Goal: Task Accomplishment & Management: Manage account settings

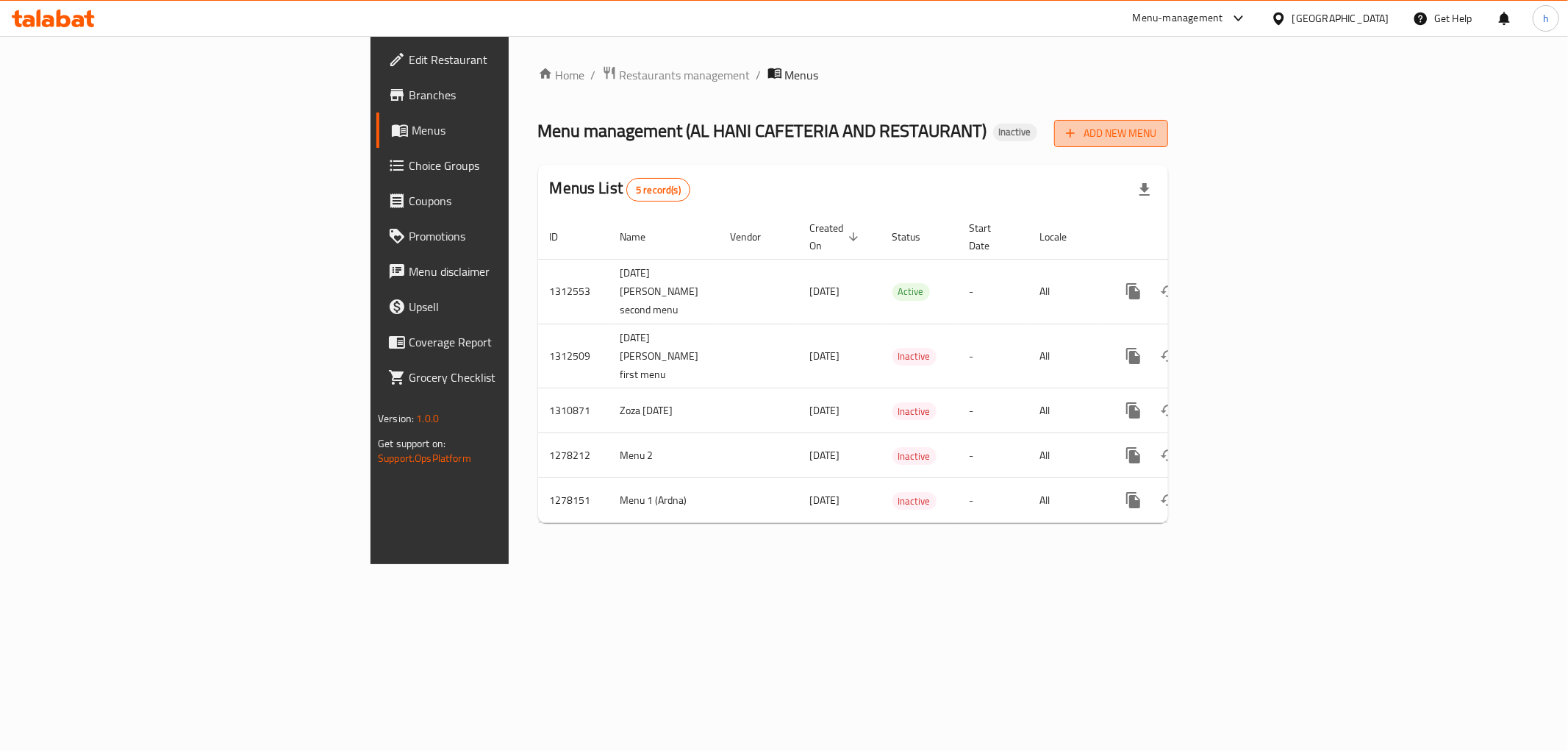
click at [1168, 144] on button "Add New Menu" at bounding box center [1111, 134] width 114 height 28
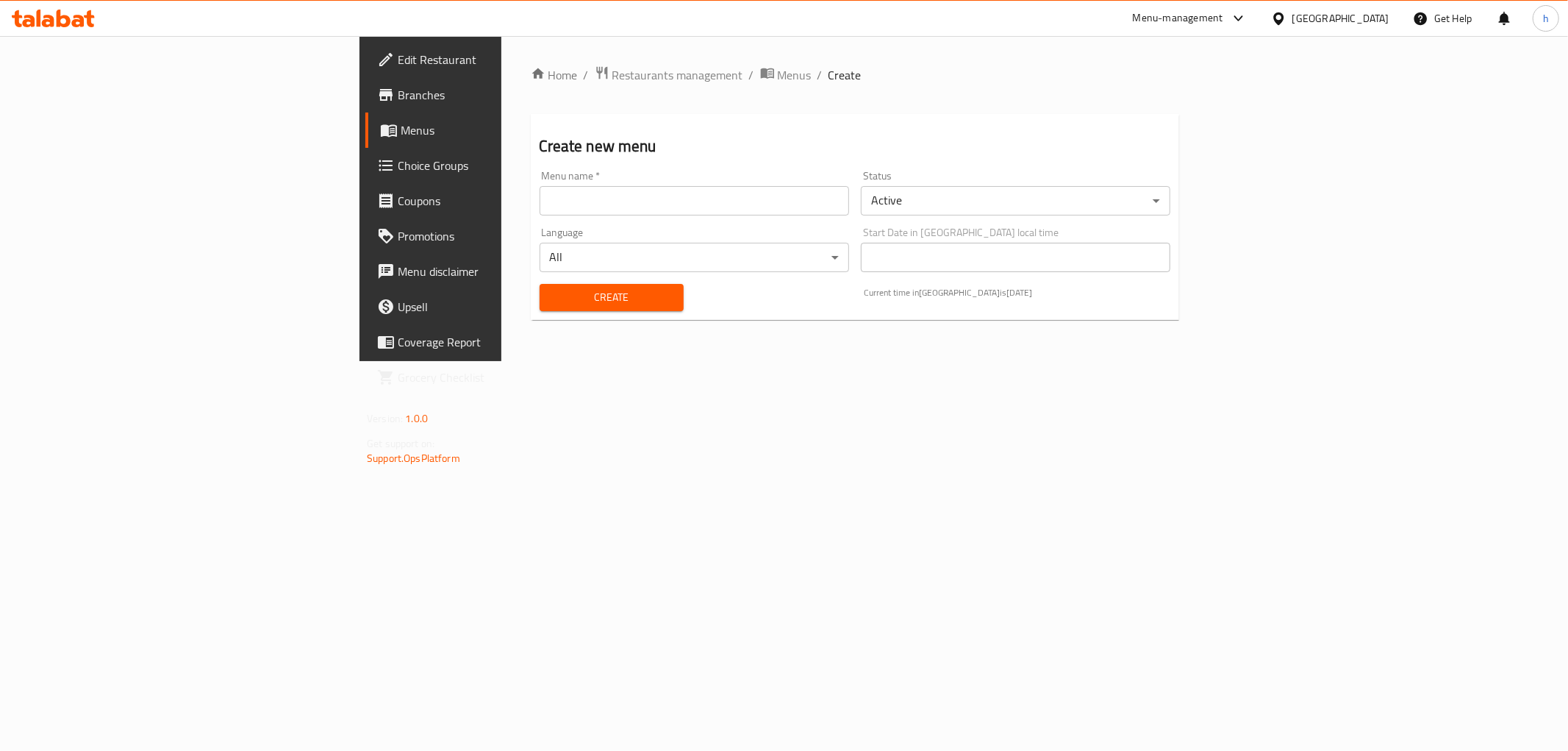
click at [539, 187] on input "text" at bounding box center [694, 201] width 309 height 29
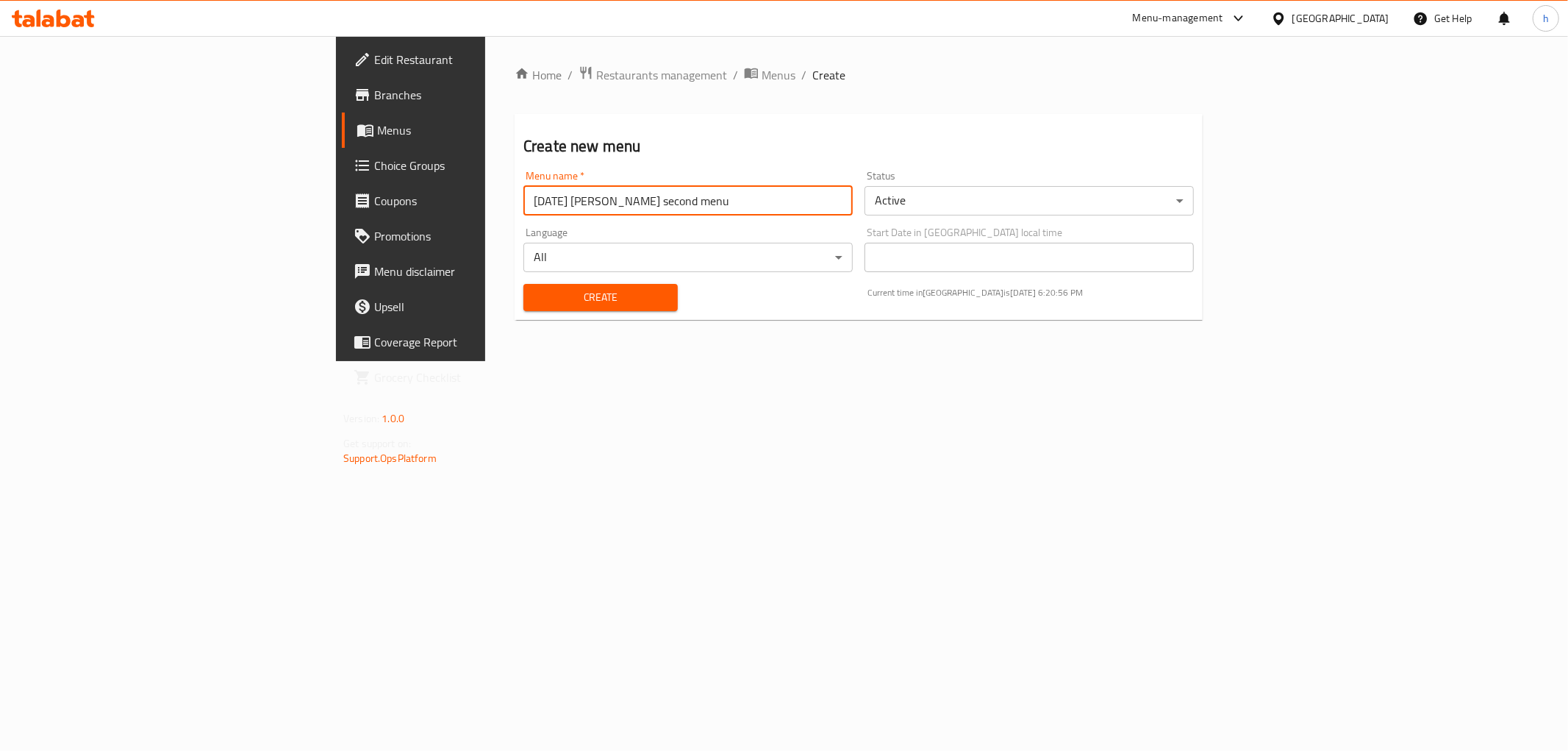
click at [524, 202] on input "[DATE] [PERSON_NAME] second menu" at bounding box center [688, 201] width 329 height 29
type input "[DATE] [PERSON_NAME] third menu"
click at [538, 297] on span "Create" at bounding box center [600, 297] width 131 height 19
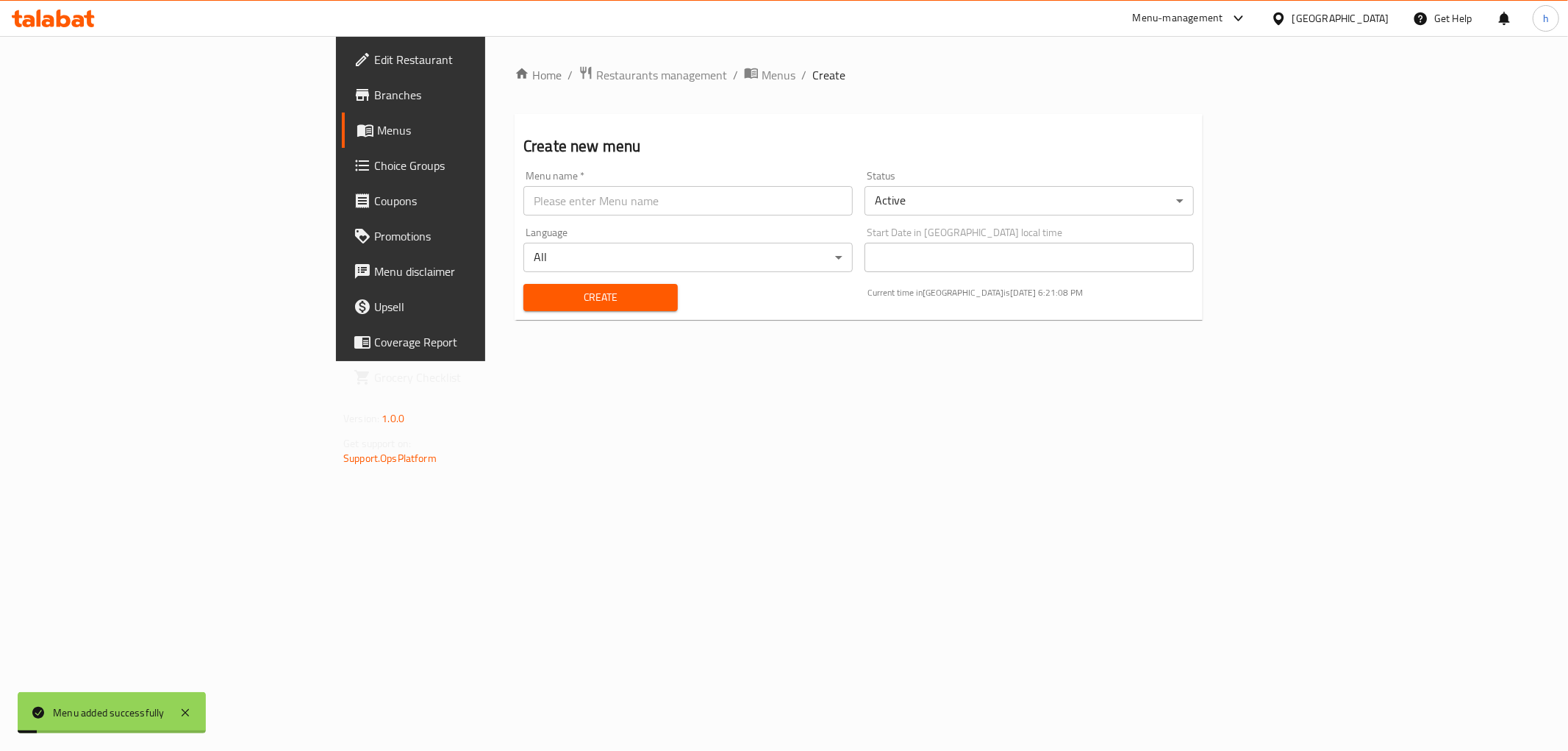
click at [377, 136] on span "Menus" at bounding box center [481, 130] width 209 height 18
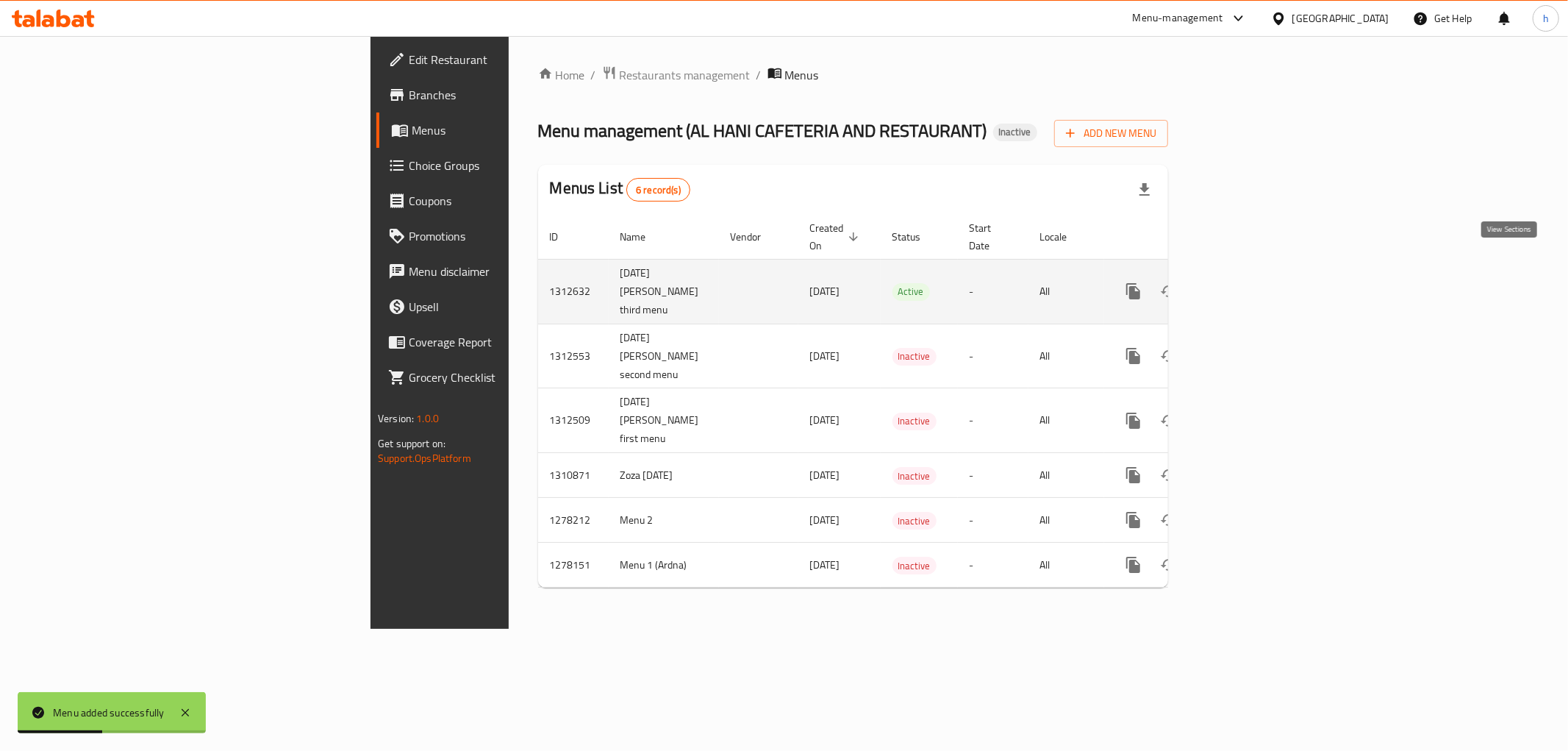
click at [1246, 285] on icon "enhanced table" at bounding box center [1239, 291] width 13 height 13
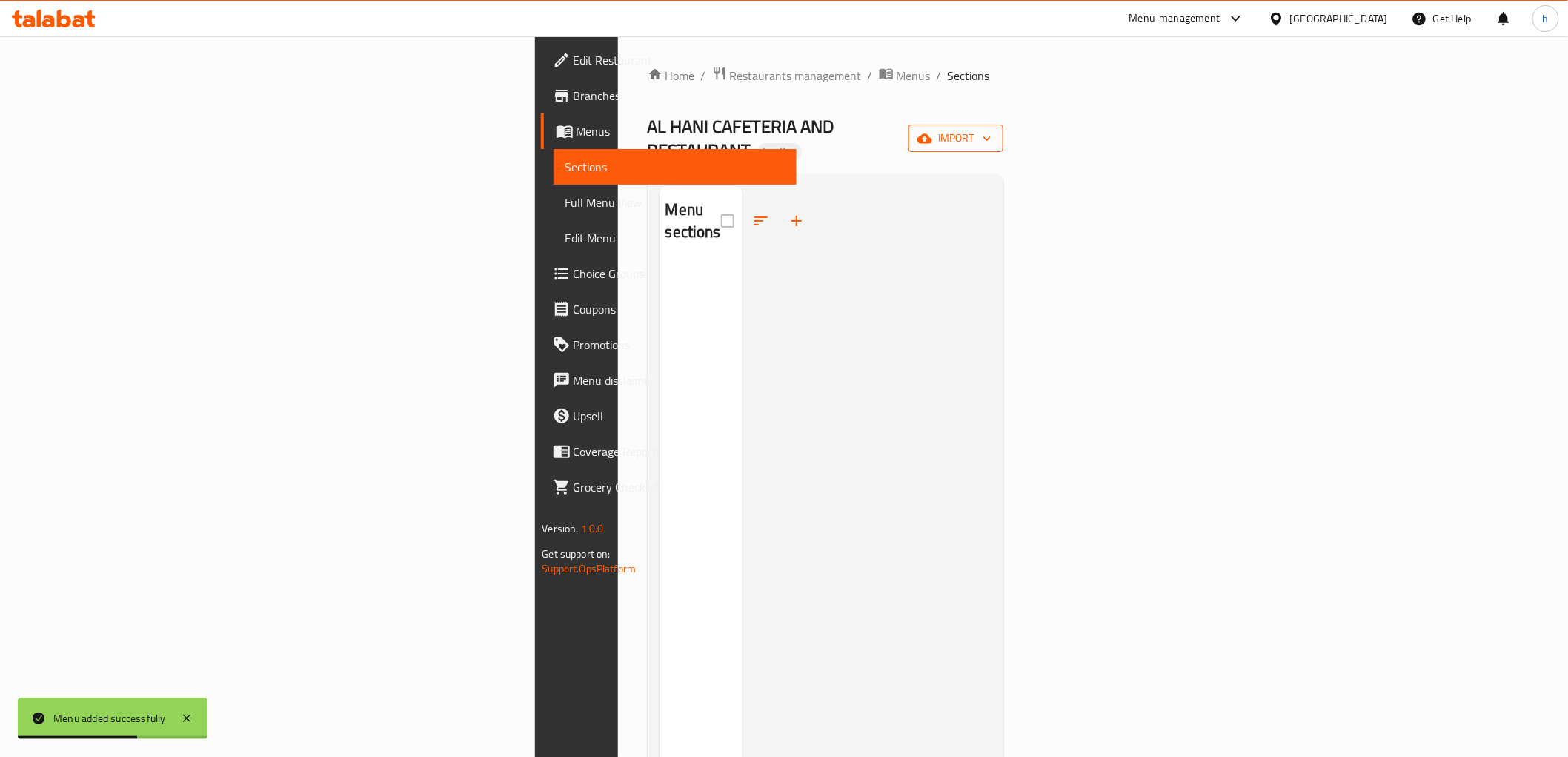
click at [1003, 139] on button "import" at bounding box center [956, 139] width 95 height 28
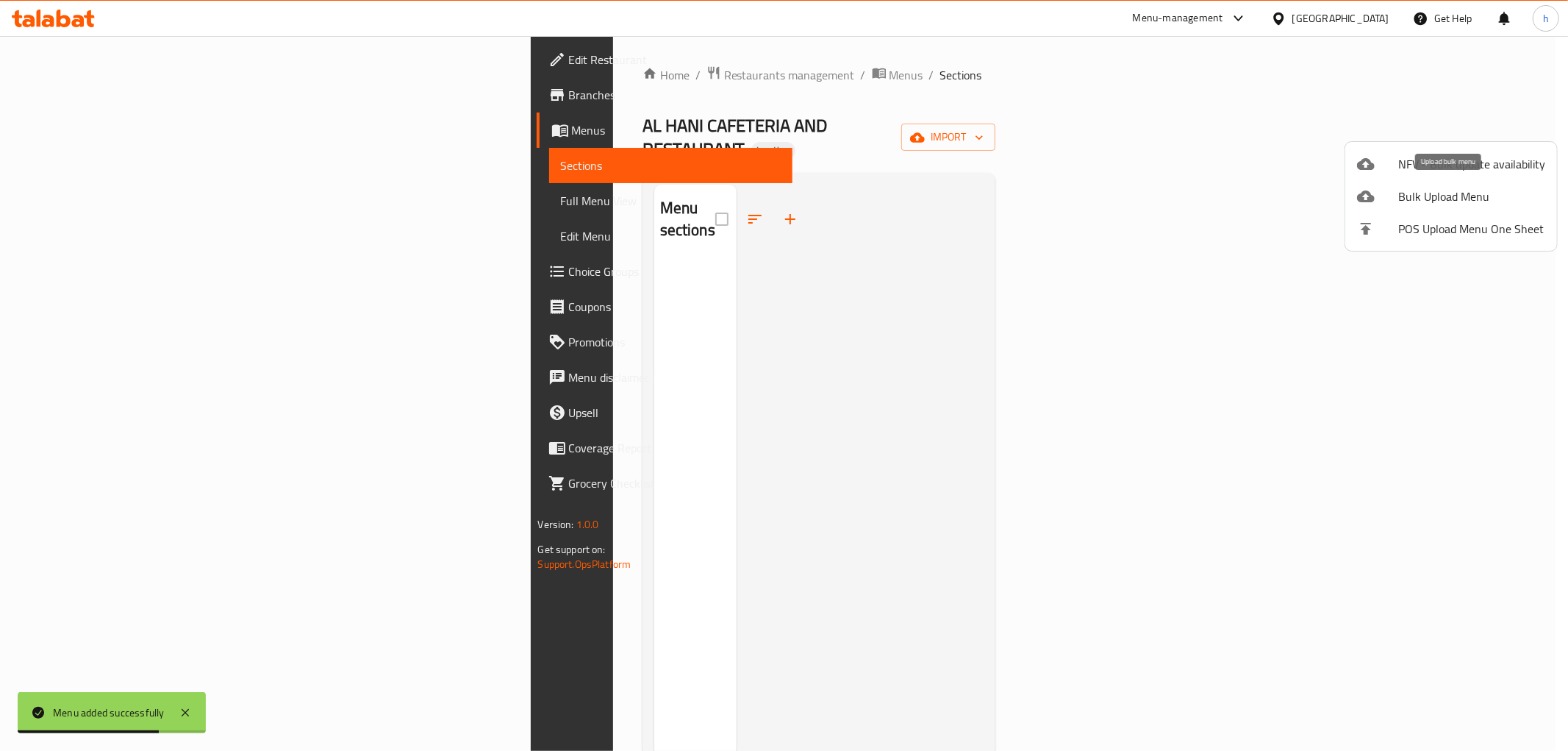
click at [1441, 195] on span "Bulk Upload Menu" at bounding box center [1472, 197] width 147 height 18
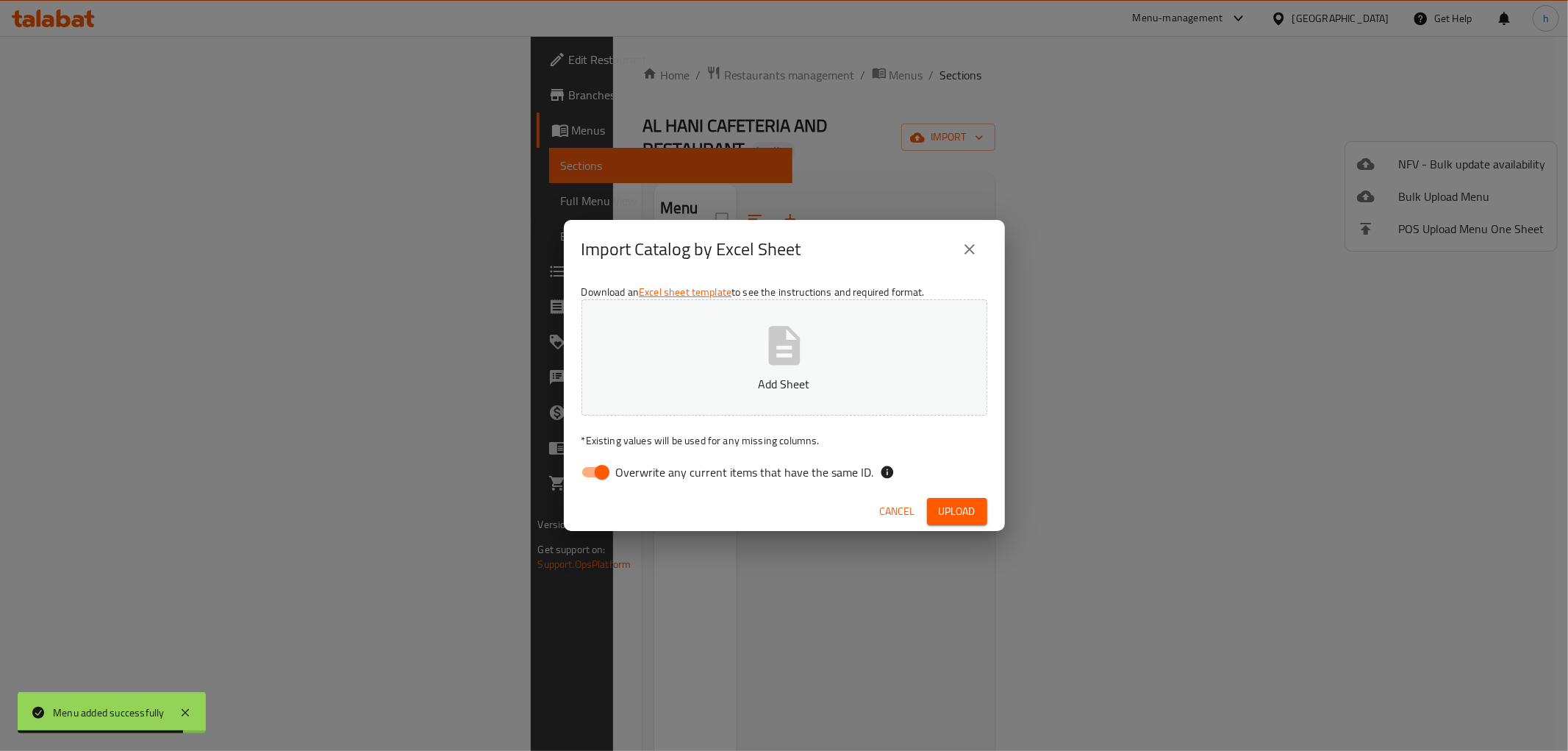
click at [604, 481] on input "Overwrite any current items that have the same ID." at bounding box center [601, 472] width 84 height 28
checkbox input "false"
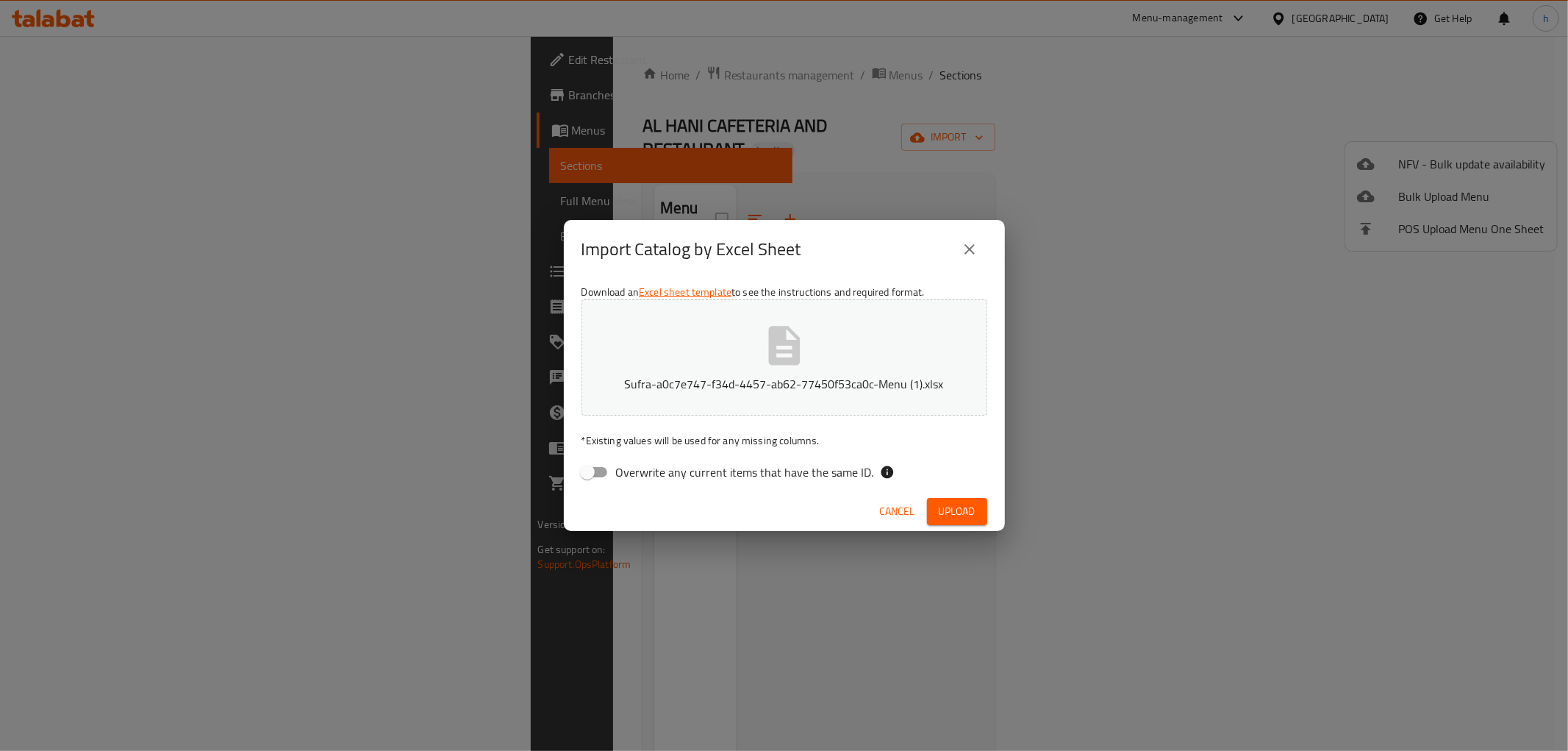
click at [972, 513] on span "Upload" at bounding box center [957, 511] width 36 height 19
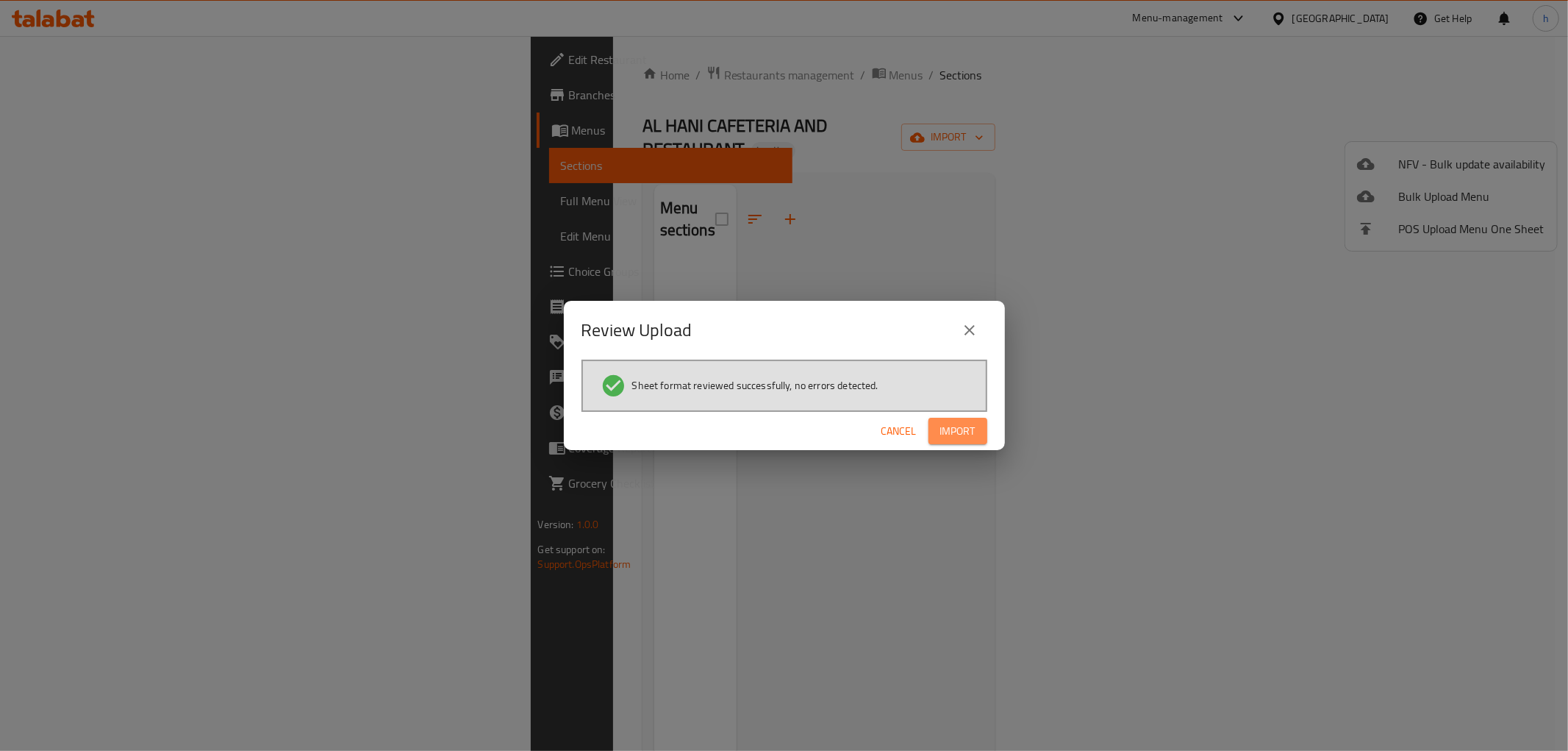
click at [945, 436] on span "Import" at bounding box center [958, 432] width 35 height 19
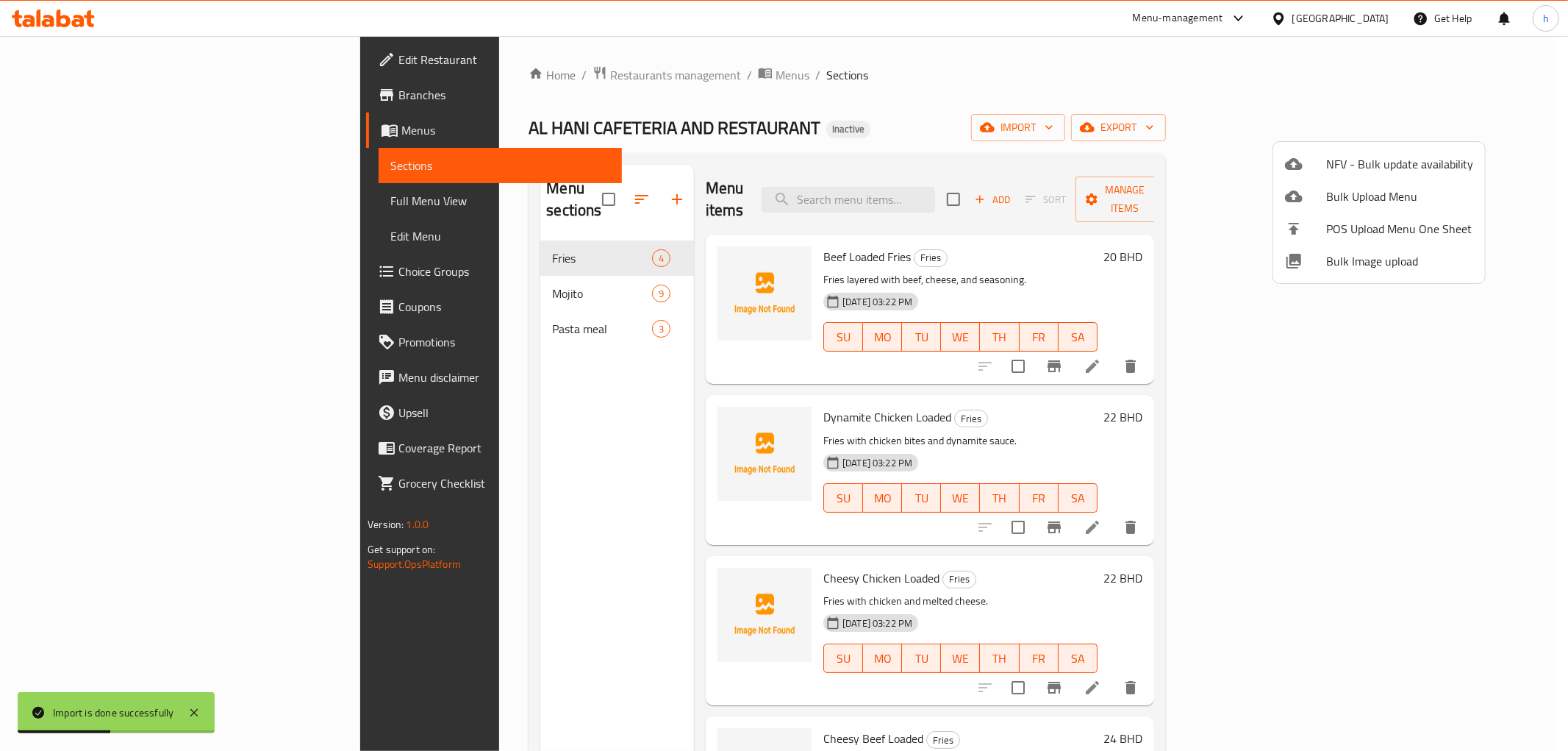
click at [1005, 378] on div at bounding box center [784, 376] width 1568 height 751
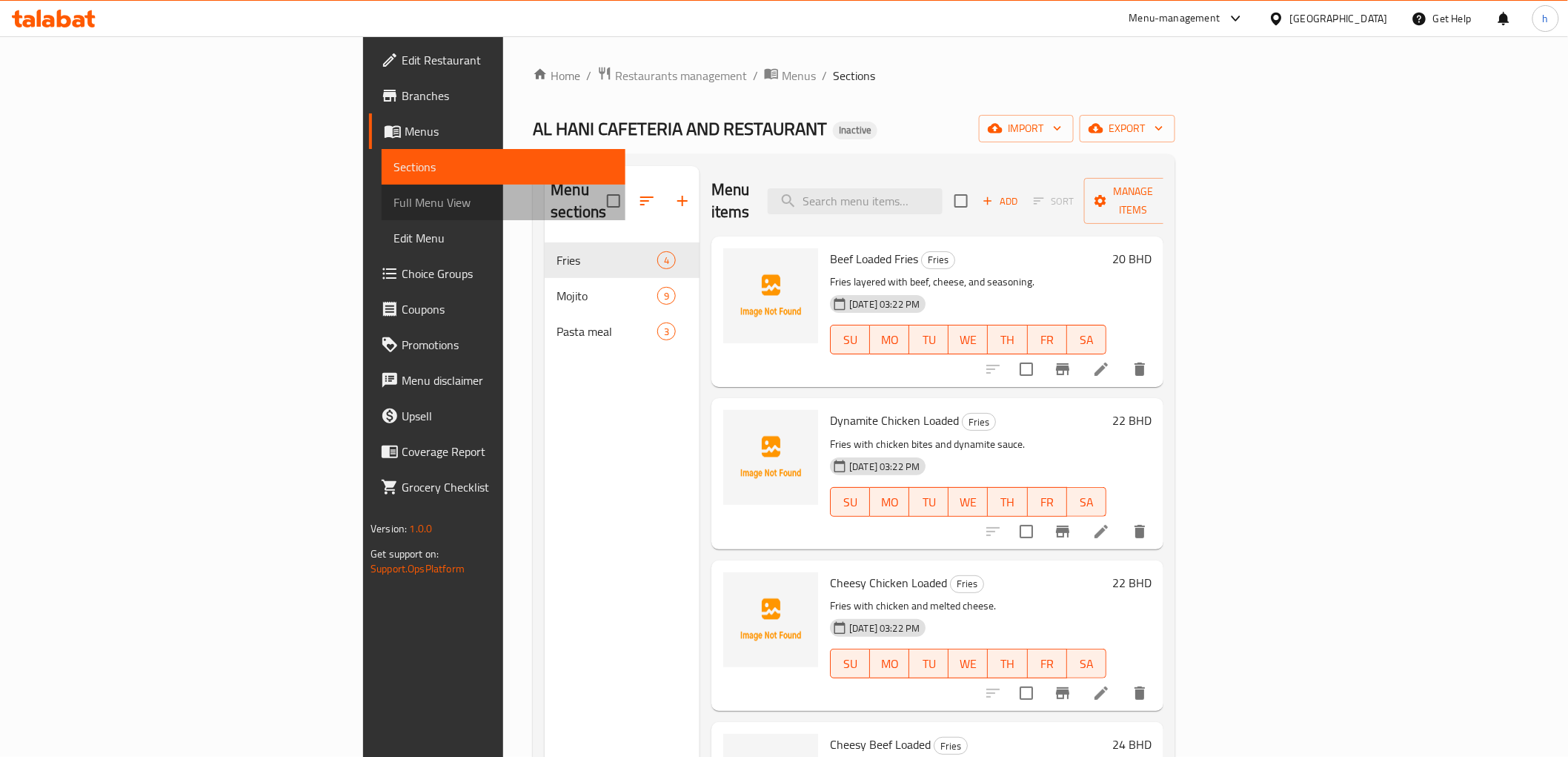
click at [393, 201] on span "Full Menu View" at bounding box center [502, 202] width 219 height 18
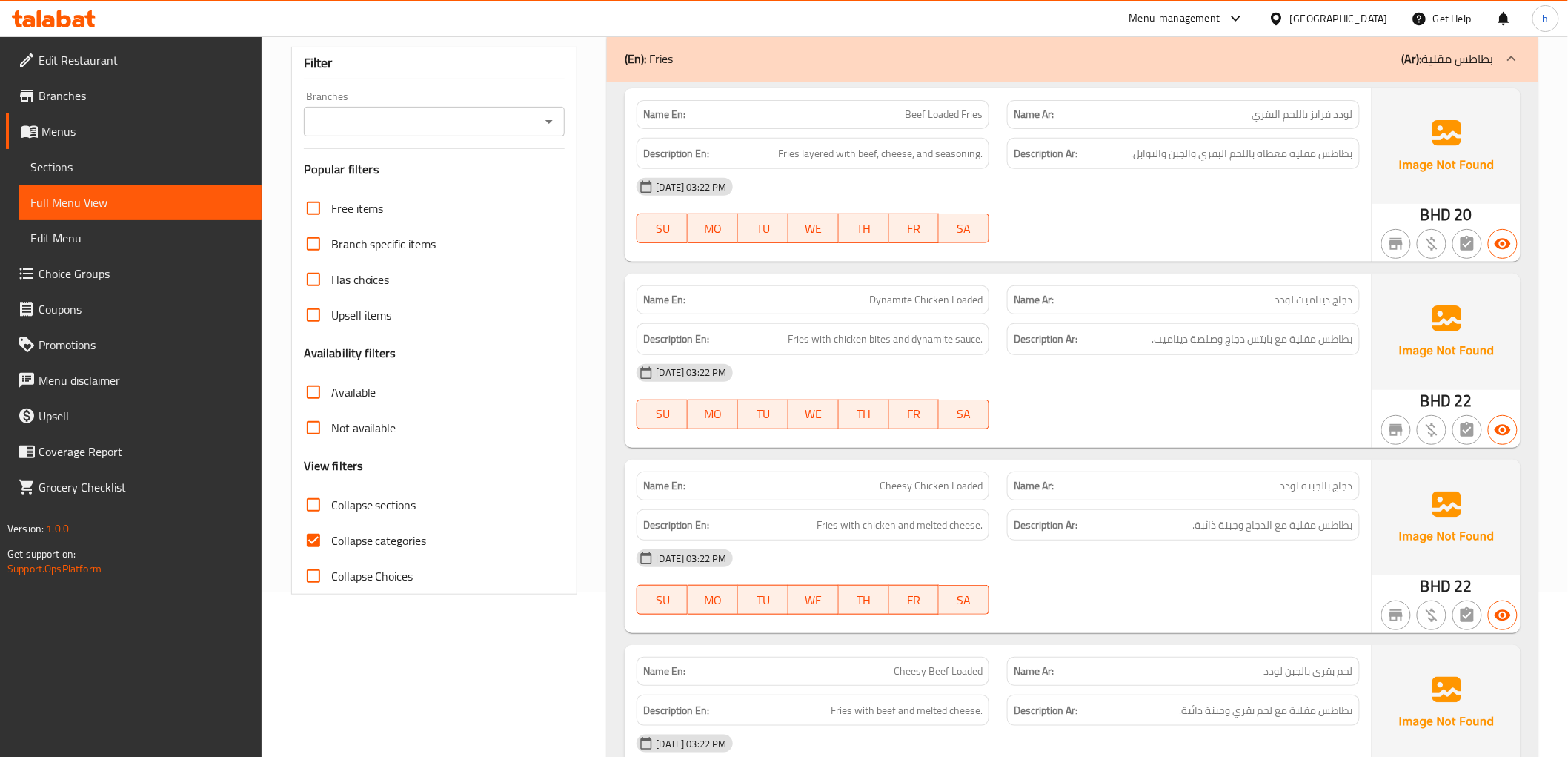
click at [357, 535] on span "Collapse categories" at bounding box center [378, 541] width 96 height 18
click at [331, 535] on input "Collapse categories" at bounding box center [314, 541] width 36 height 36
checkbox input "false"
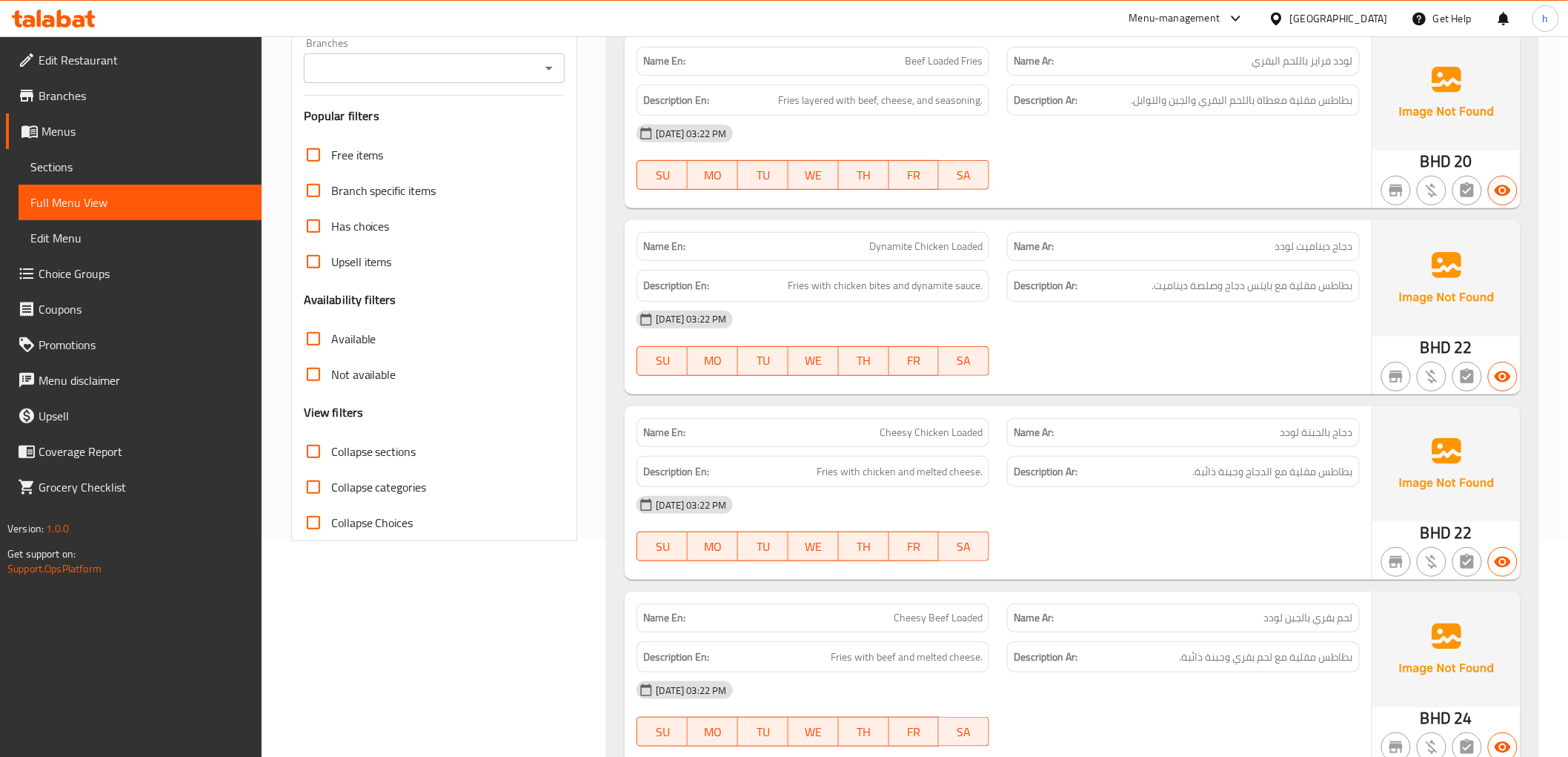
scroll to position [247, 0]
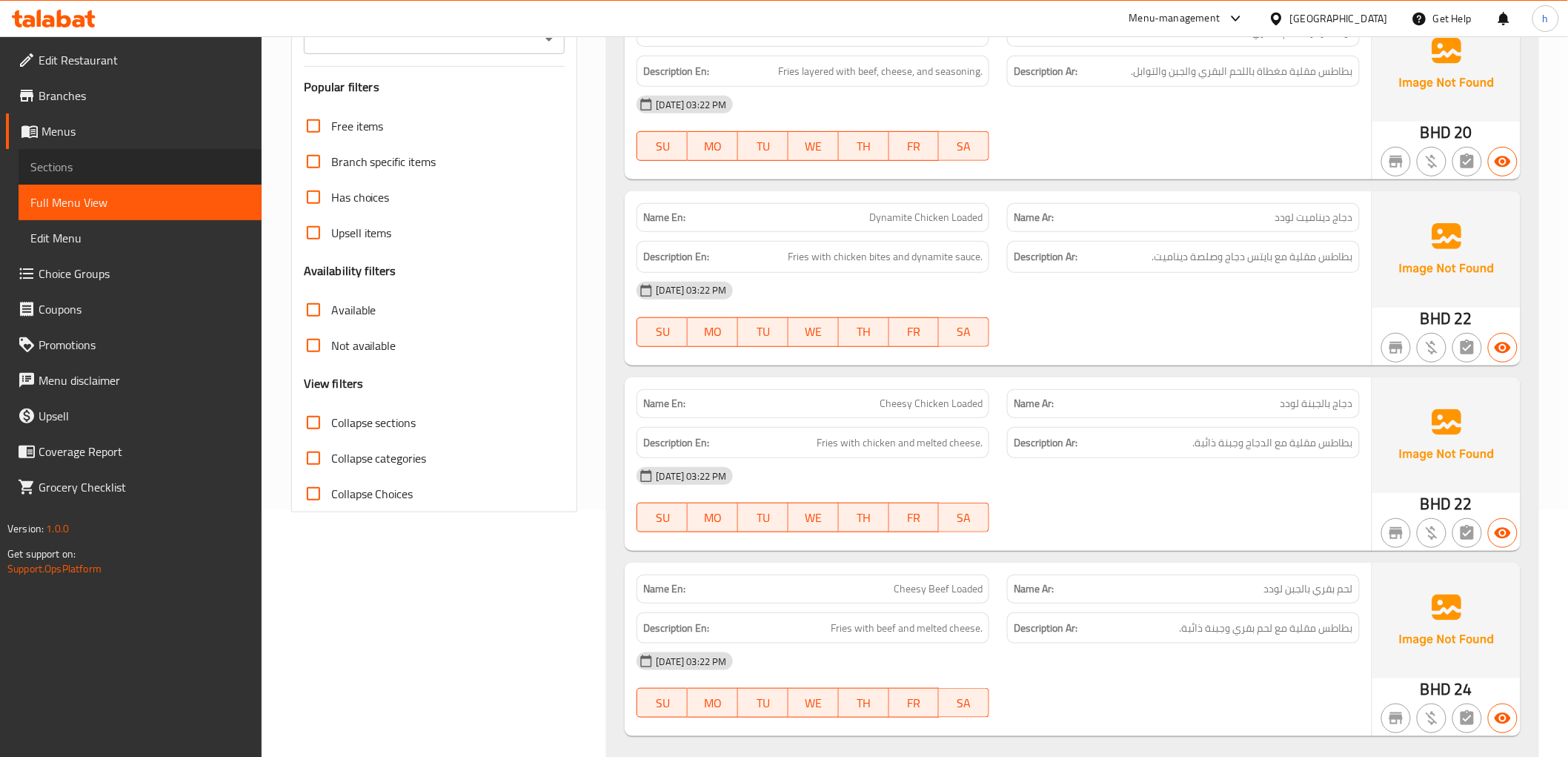
click at [75, 161] on span "Sections" at bounding box center [140, 166] width 219 height 18
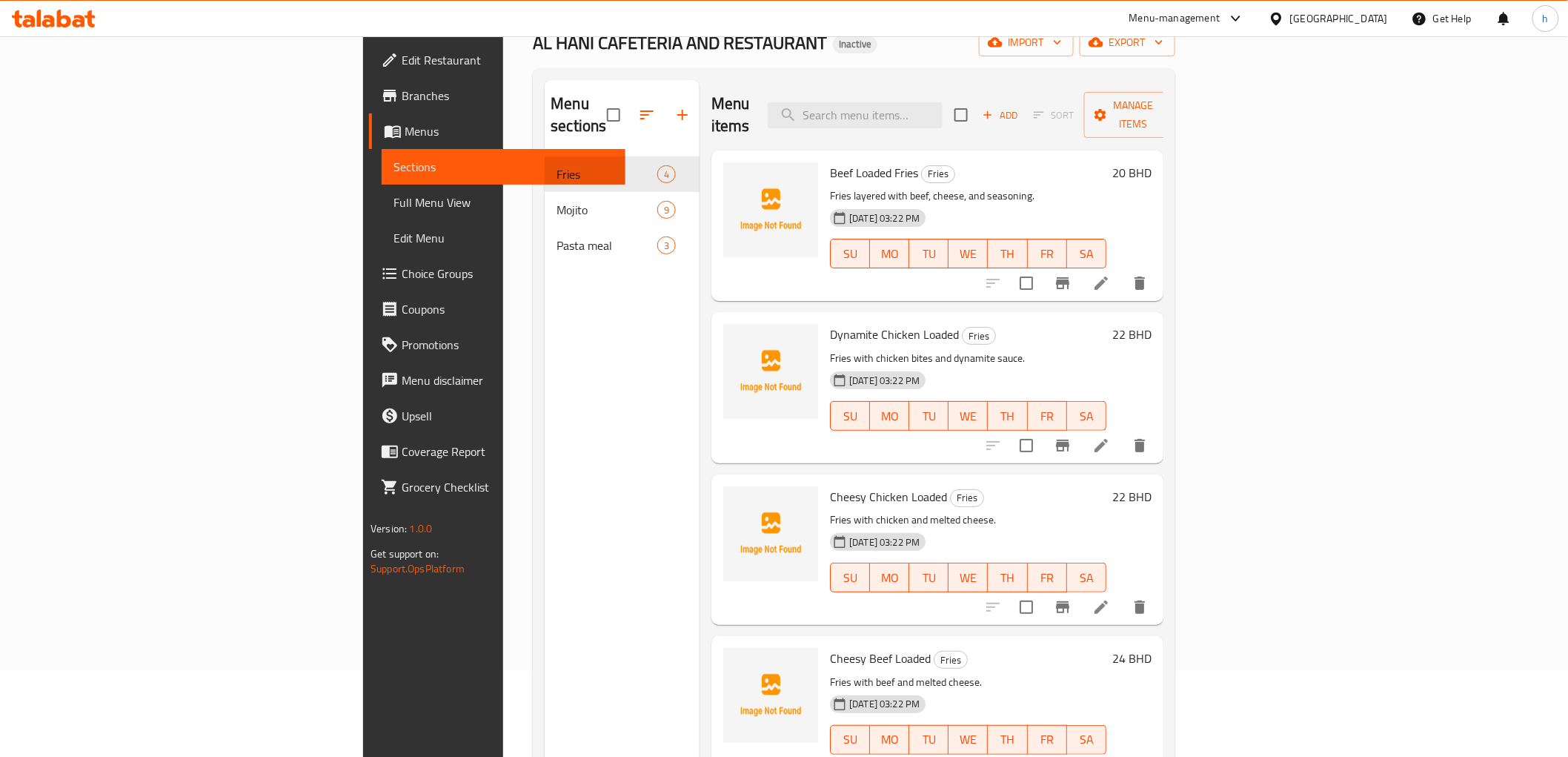
scroll to position [208, 0]
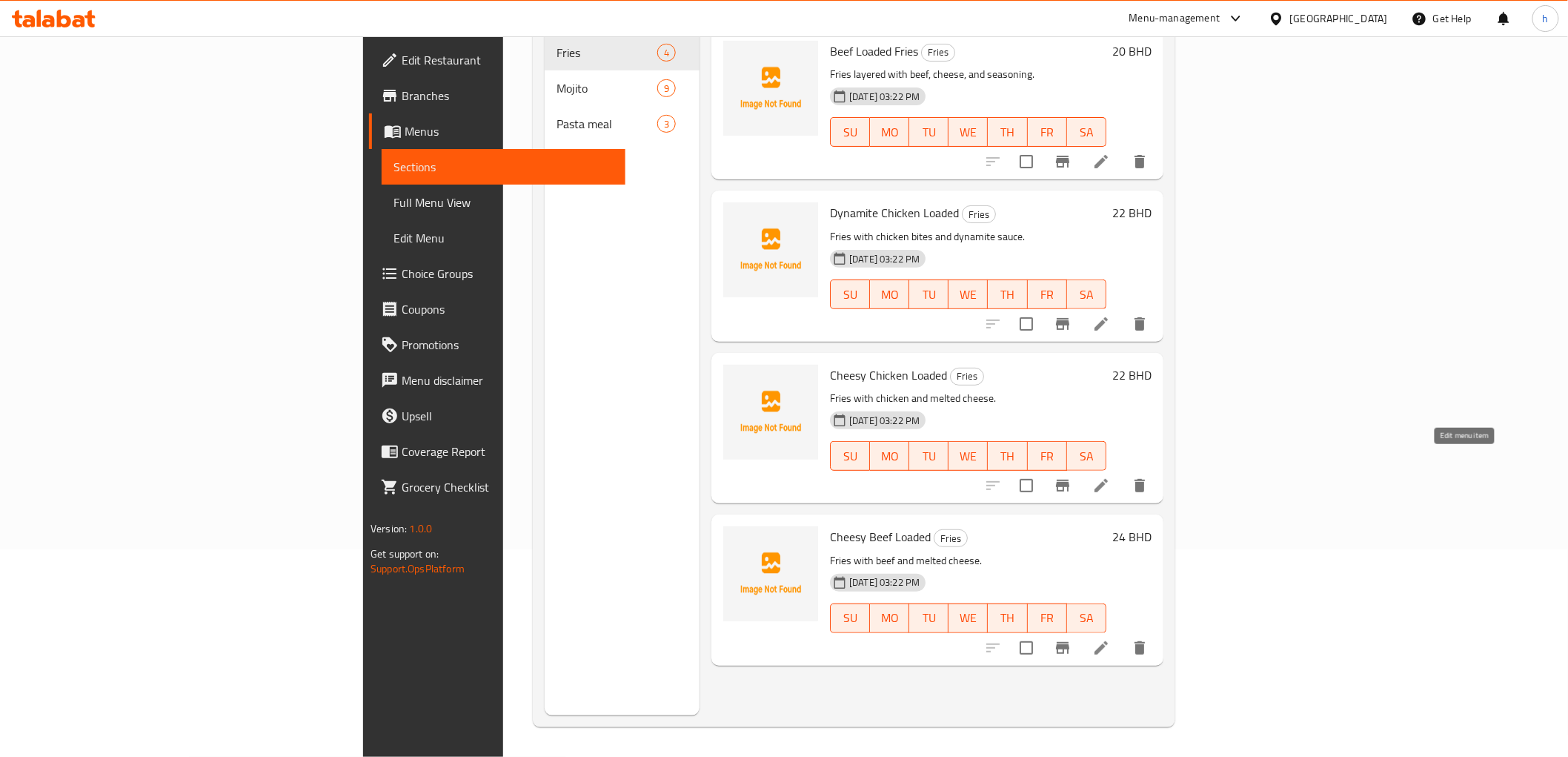
click at [1110, 477] on icon at bounding box center [1101, 486] width 18 height 18
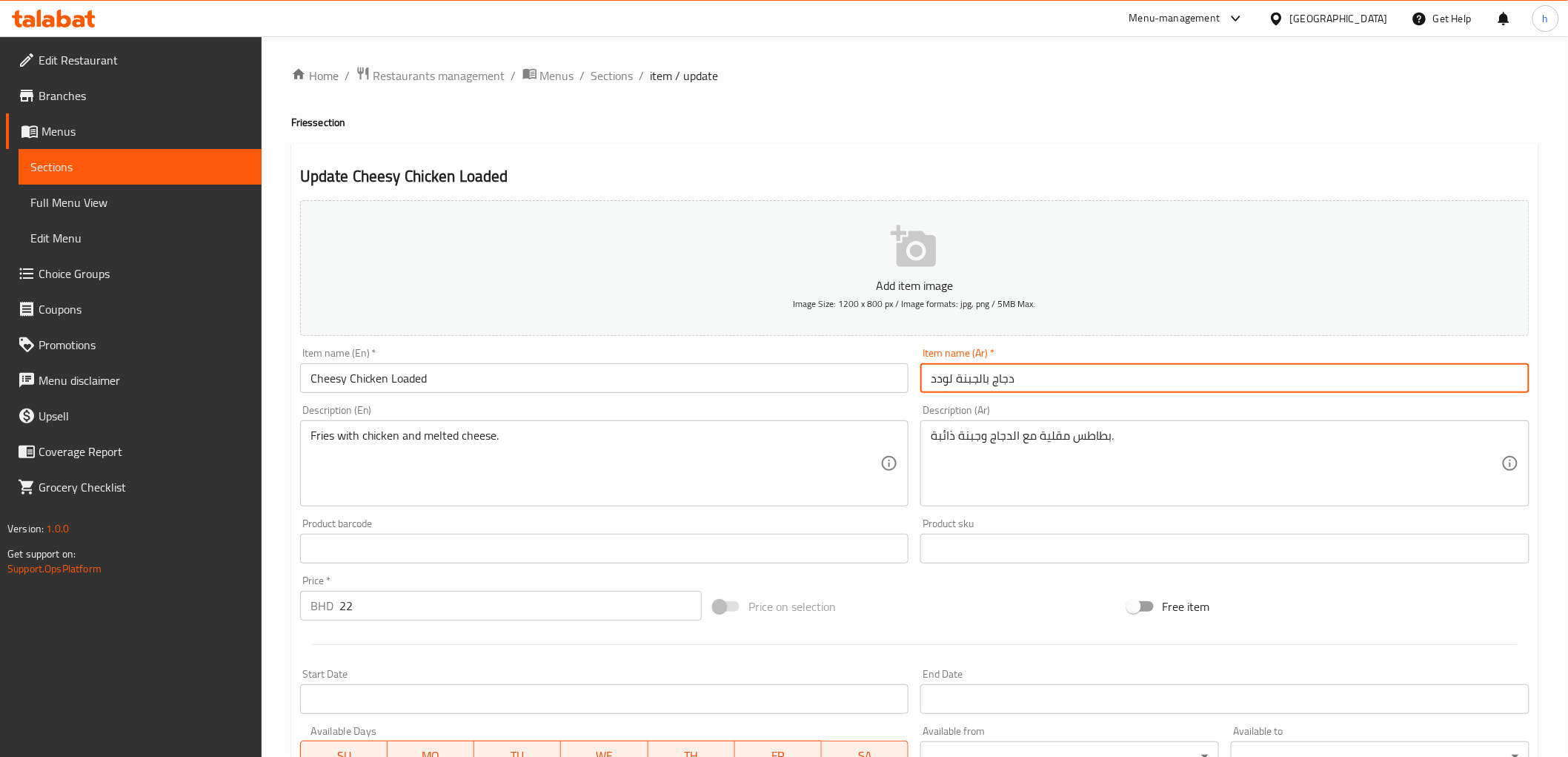
click at [966, 386] on input "دجاج بالجبنة لودد" at bounding box center [1224, 378] width 609 height 30
click at [953, 379] on input "دجاج بالجبنة لودد" at bounding box center [1224, 378] width 609 height 30
click at [956, 379] on input "دجاج بالجبنة لودد" at bounding box center [1224, 378] width 609 height 30
click at [1015, 388] on input "دجاج بالجبنة لودد" at bounding box center [1224, 378] width 609 height 30
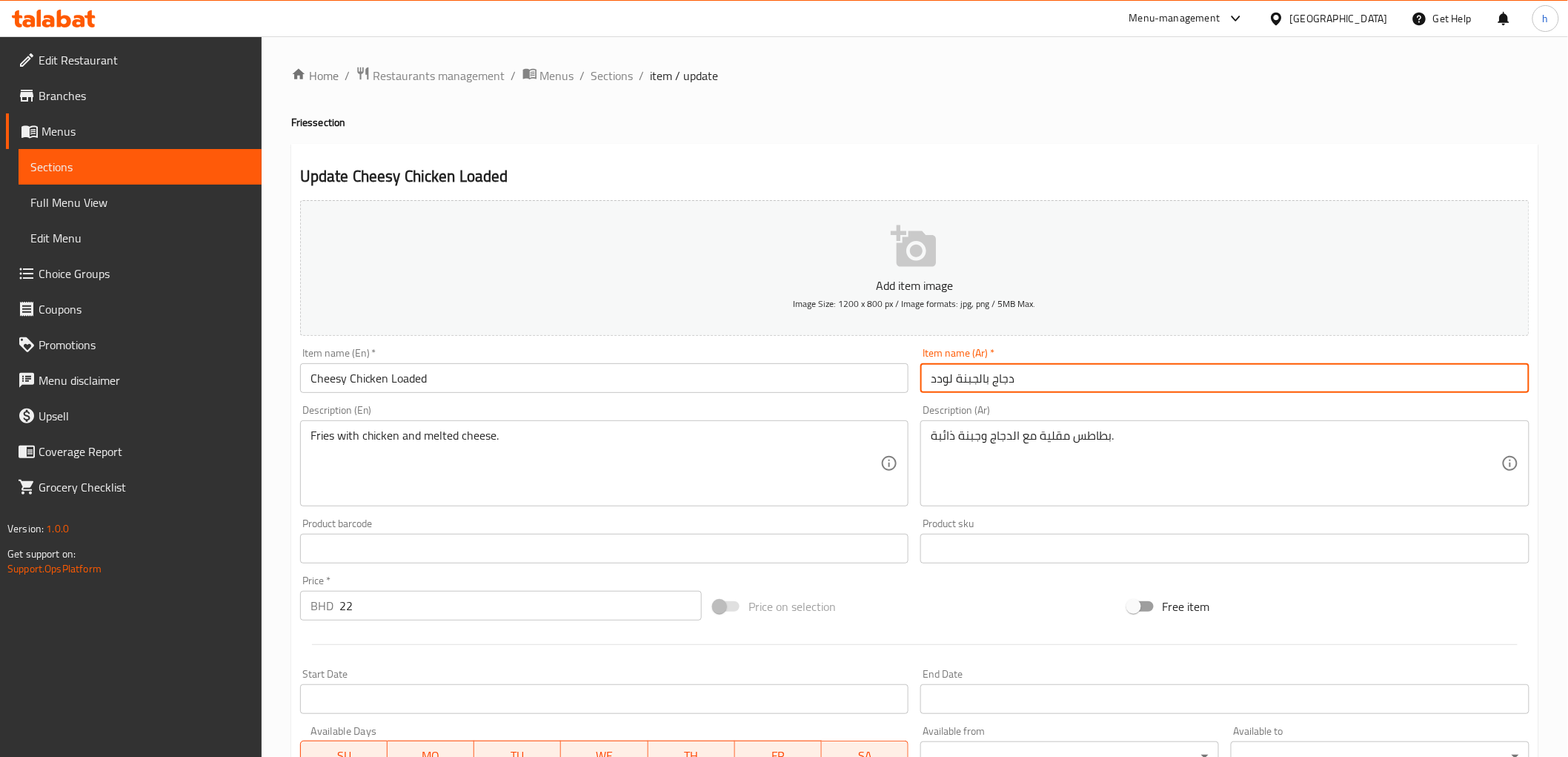
click at [1015, 388] on input "دجاج بالجبنة لودد" at bounding box center [1224, 378] width 609 height 30
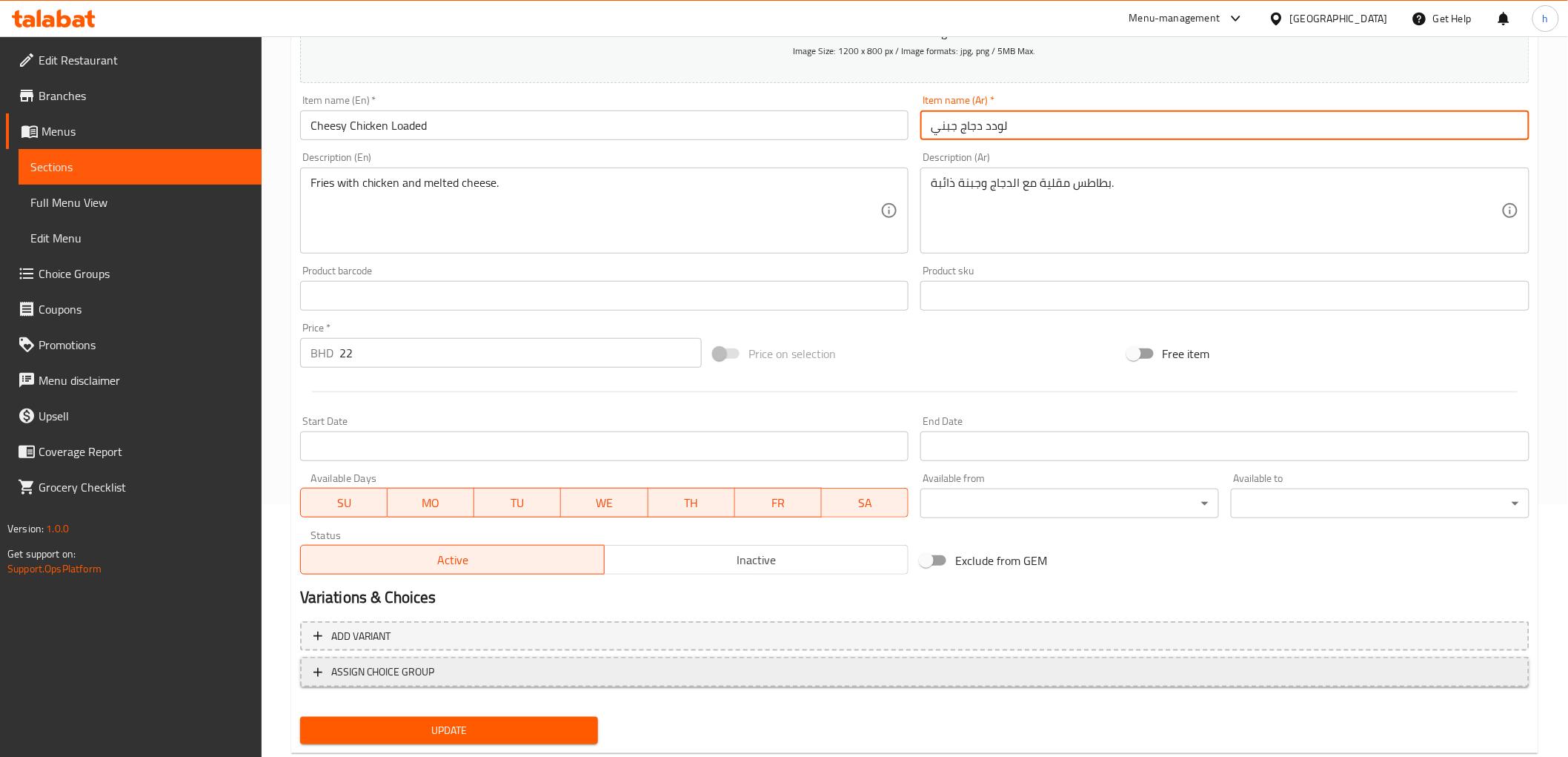
scroll to position [287, 0]
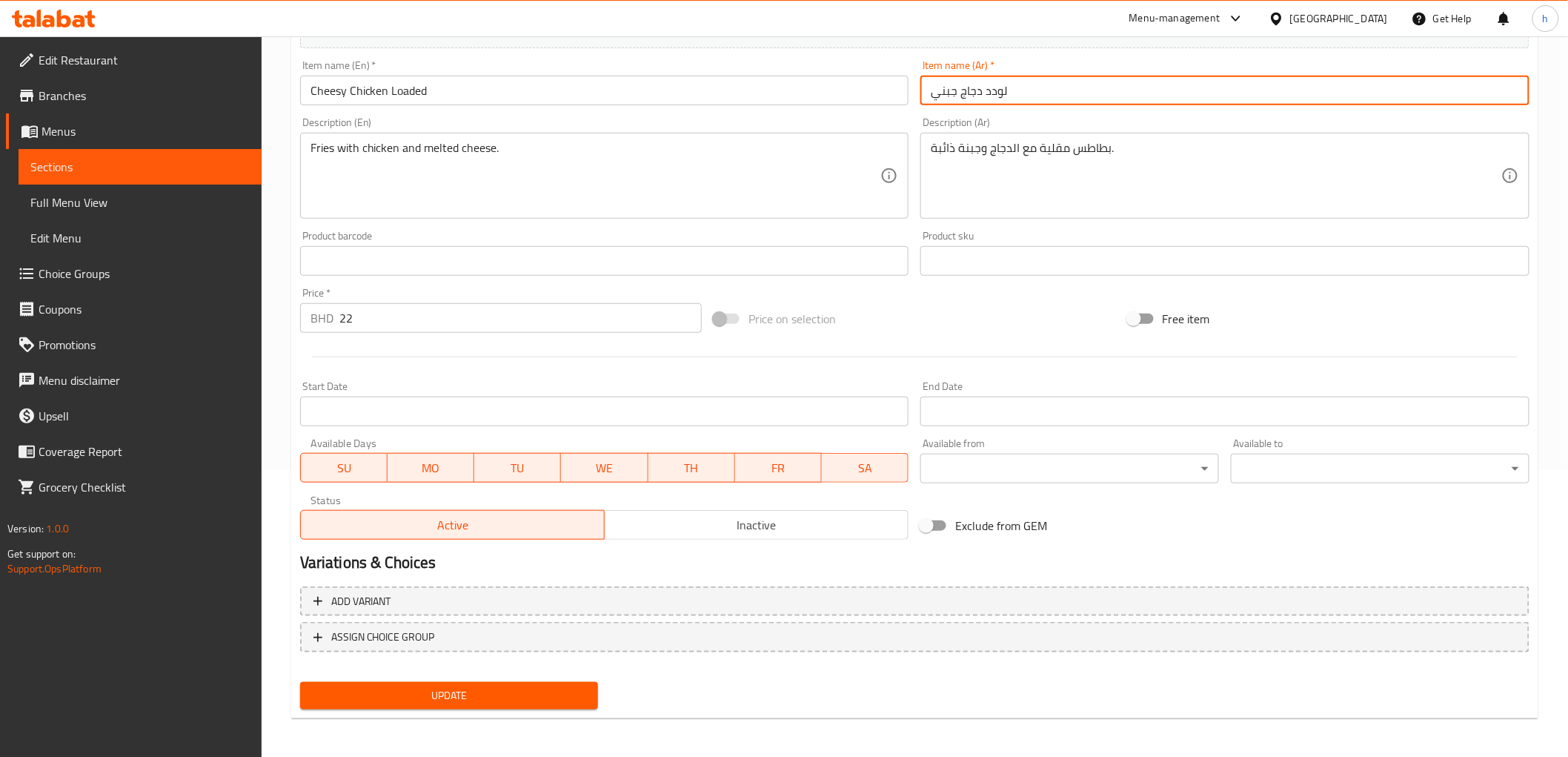
type input "لودد دجاج جبني"
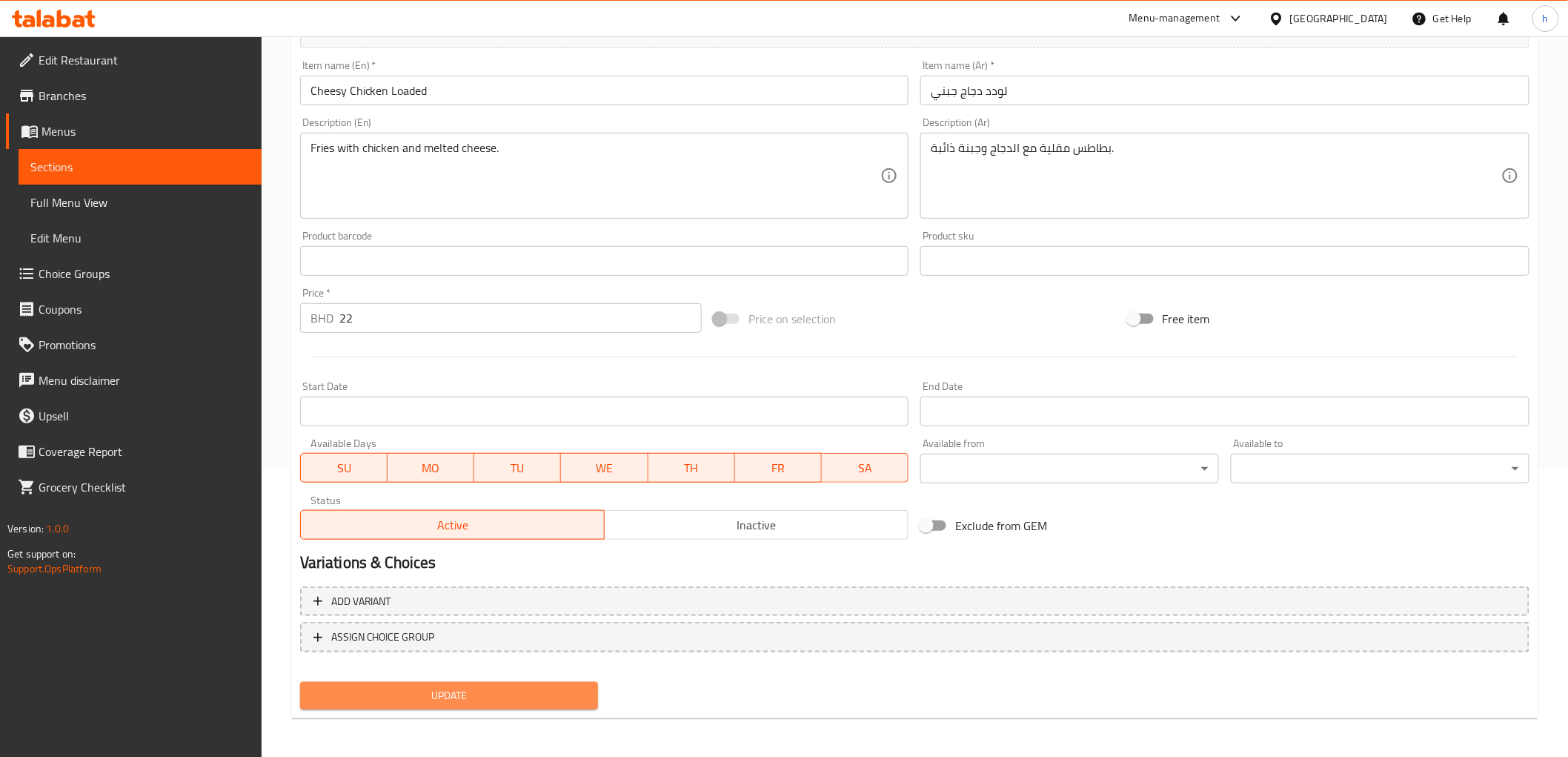
click at [508, 691] on span "Update" at bounding box center [450, 696] width 275 height 19
drag, startPoint x: 70, startPoint y: 199, endPoint x: 128, endPoint y: 231, distance: 66.2
click at [70, 199] on span "Full Menu View" at bounding box center [140, 202] width 219 height 18
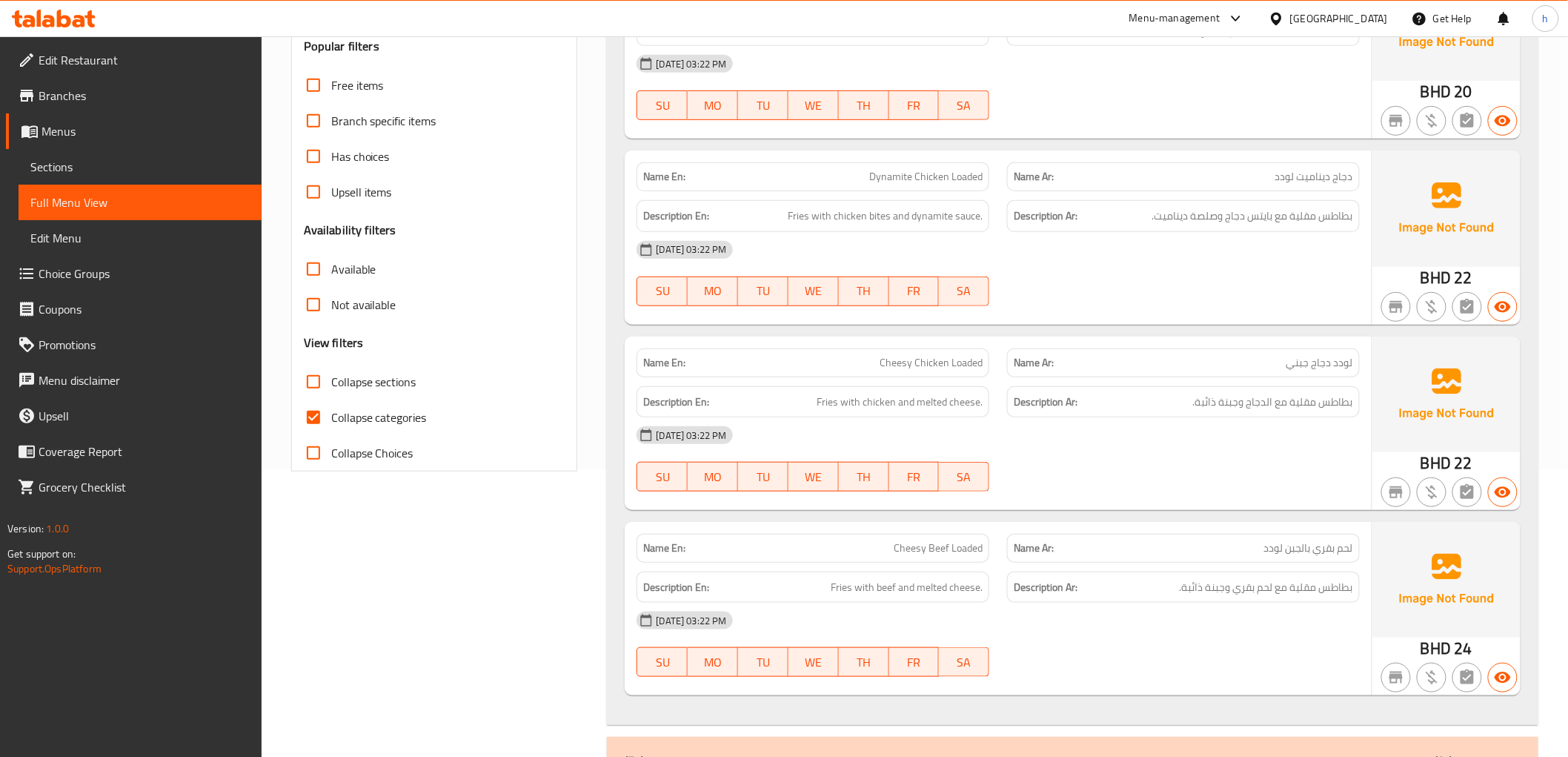
click at [67, 169] on span "Sections" at bounding box center [140, 166] width 219 height 18
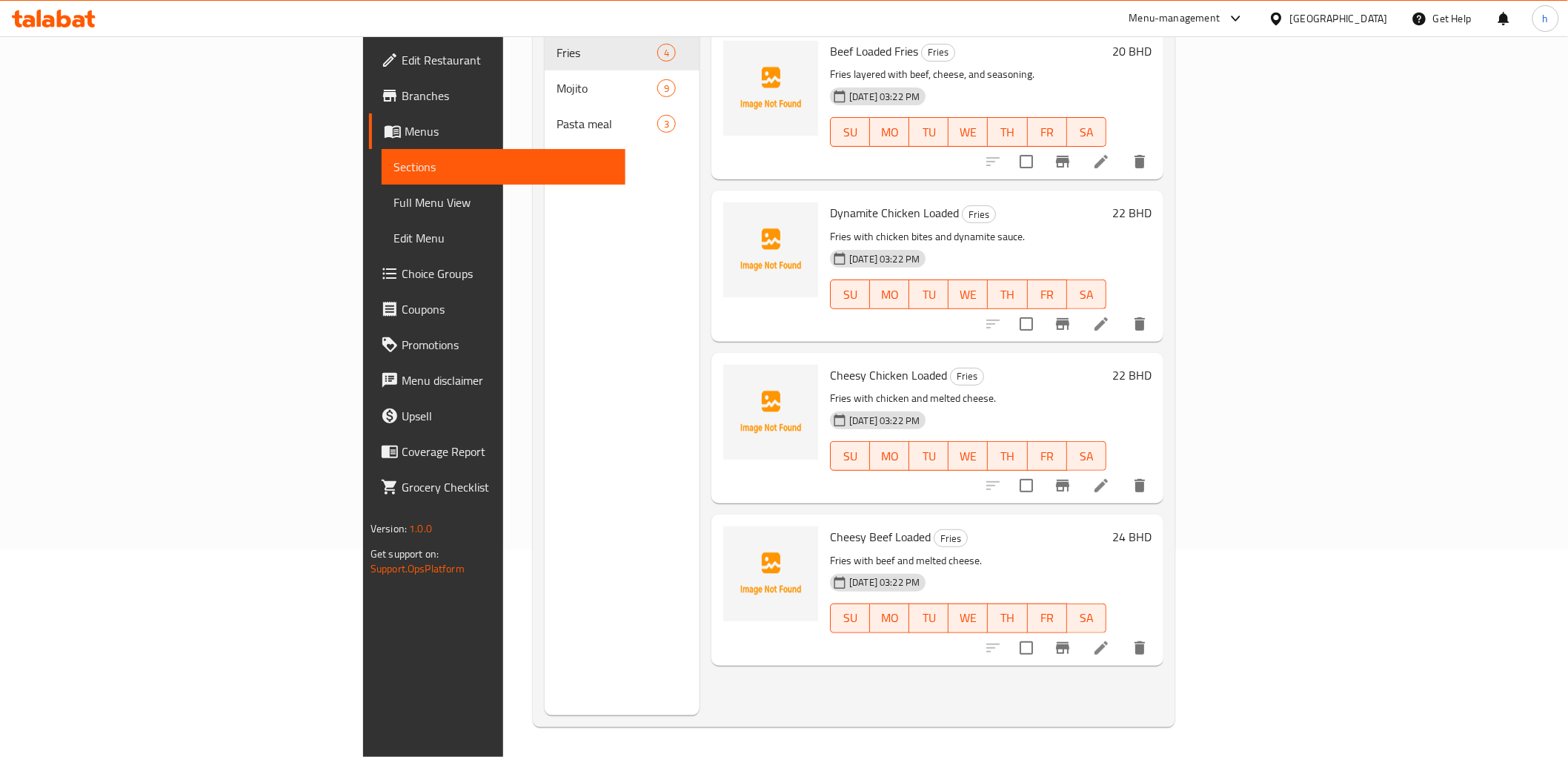
scroll to position [208, 0]
click at [1110, 315] on icon at bounding box center [1101, 324] width 18 height 18
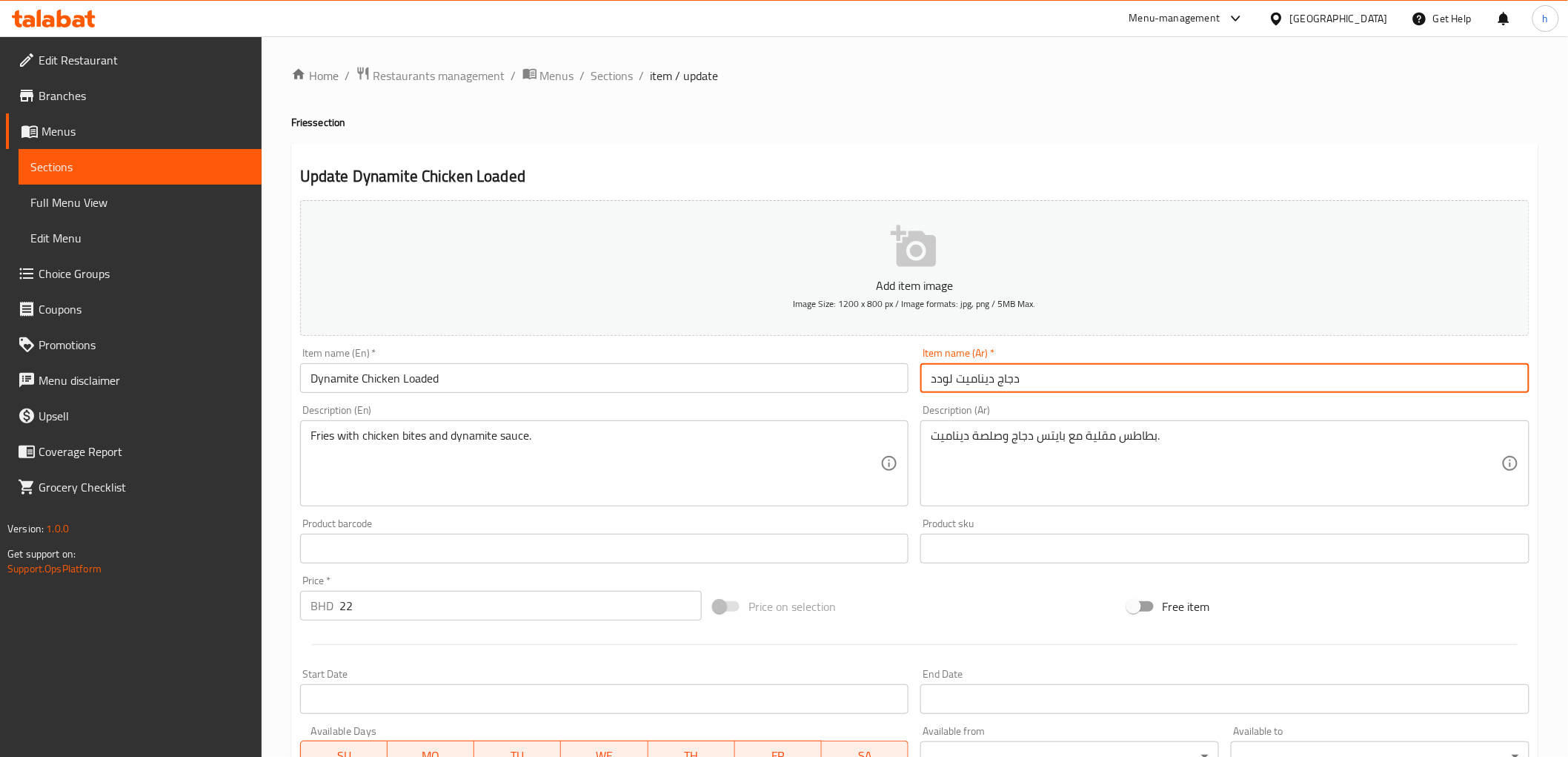
click at [1043, 384] on input "دجاج ديناميت لودد" at bounding box center [1224, 378] width 609 height 30
type input "لودد دجاج ديناميت"
click at [1053, 352] on div "Item name (Ar)   * لودد دجاج ديناميت Item name (Ar) *" at bounding box center [1224, 371] width 609 height 46
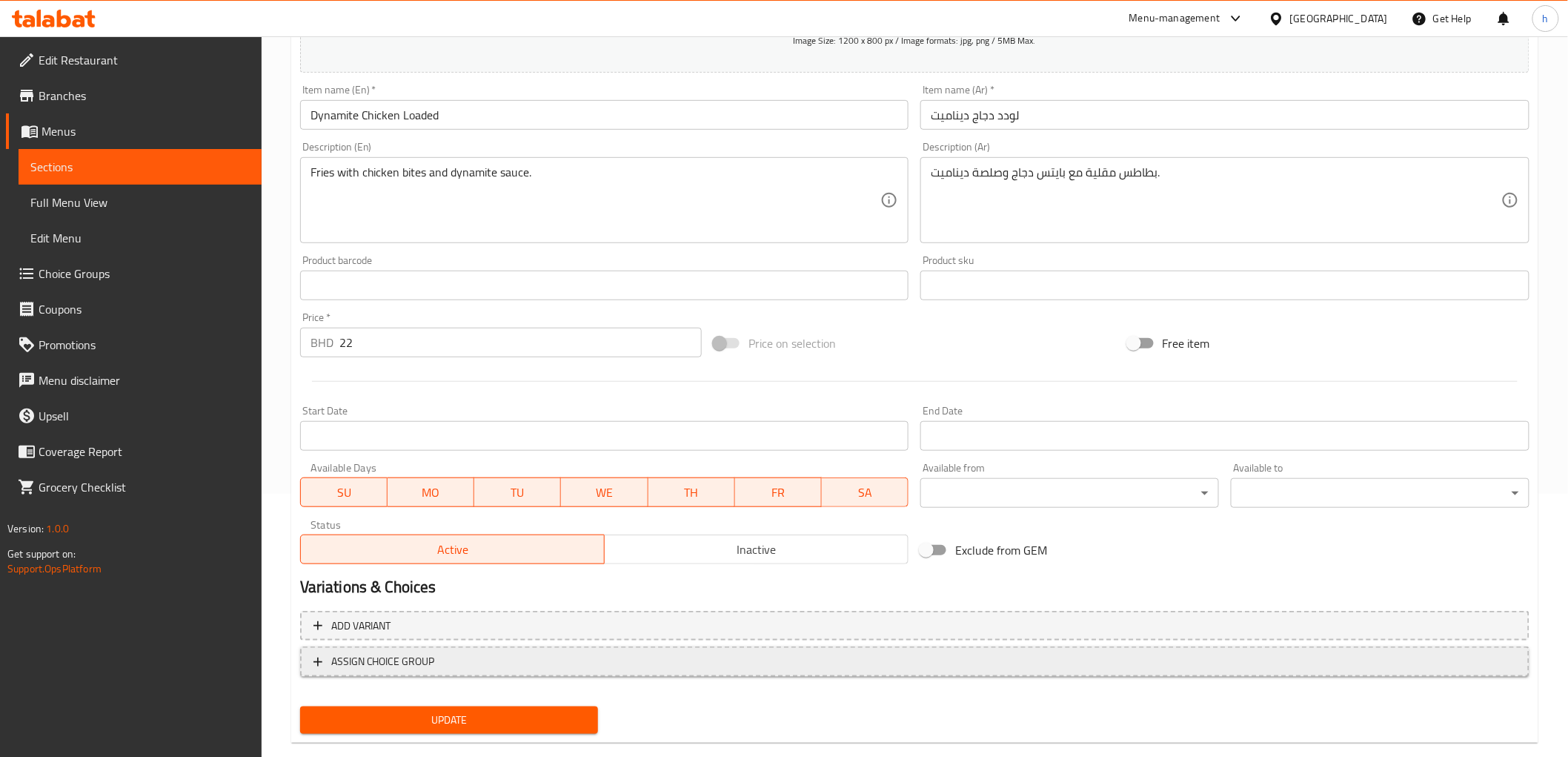
scroll to position [287, 0]
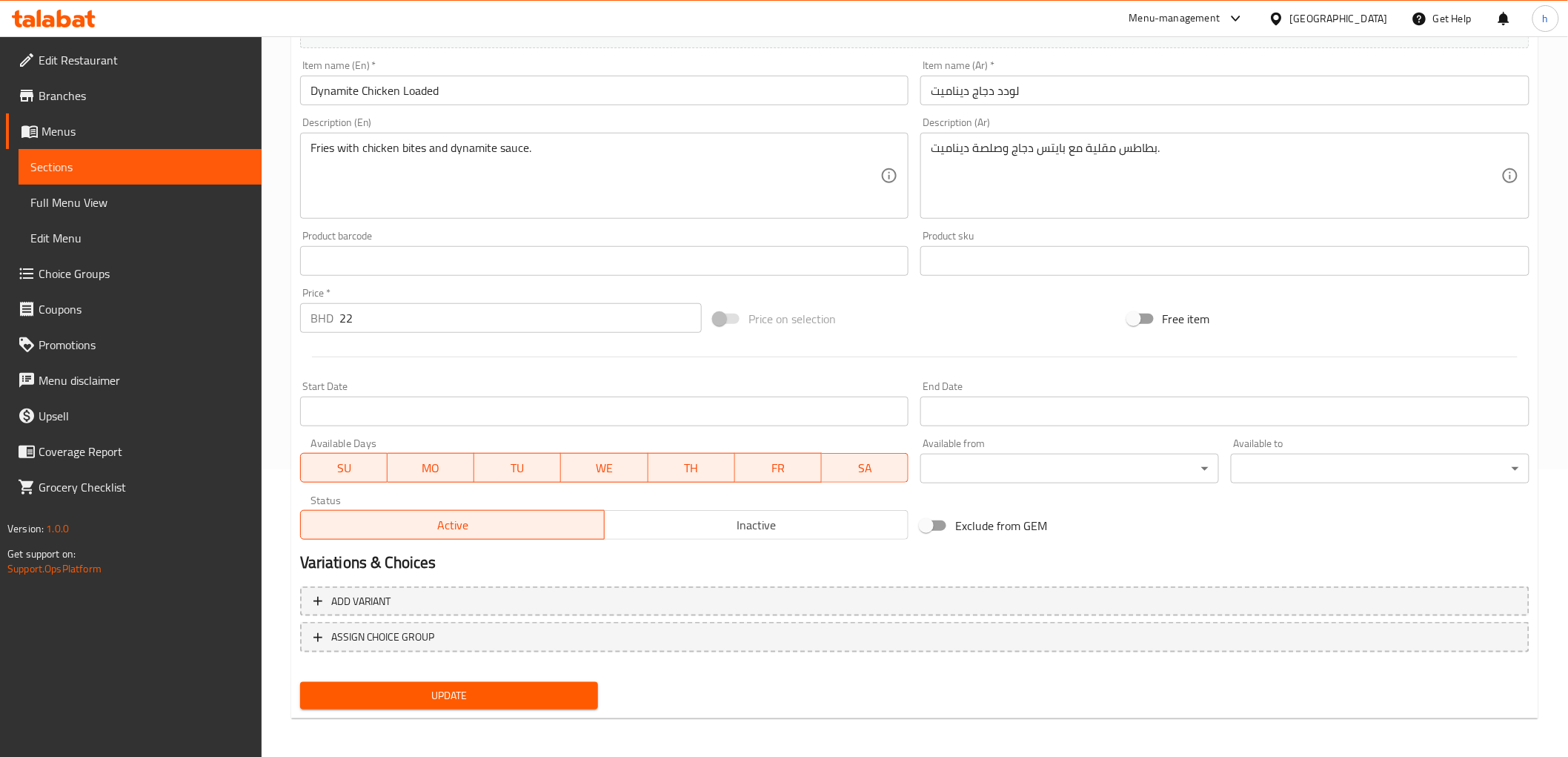
click at [408, 688] on span "Update" at bounding box center [450, 696] width 275 height 19
click at [79, 176] on link "Sections" at bounding box center [140, 166] width 243 height 36
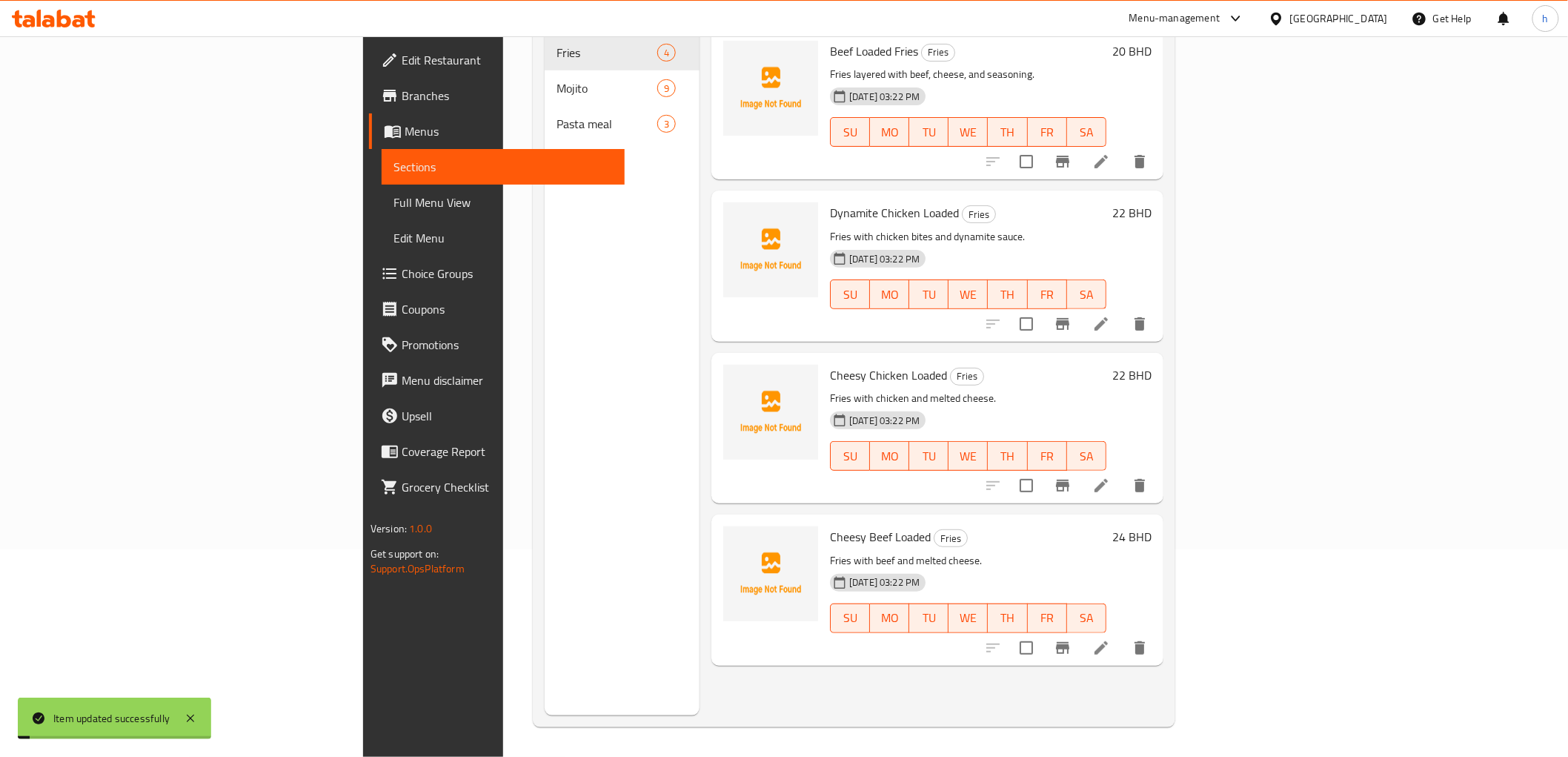
scroll to position [208, 0]
click at [1108, 479] on icon at bounding box center [1100, 485] width 13 height 13
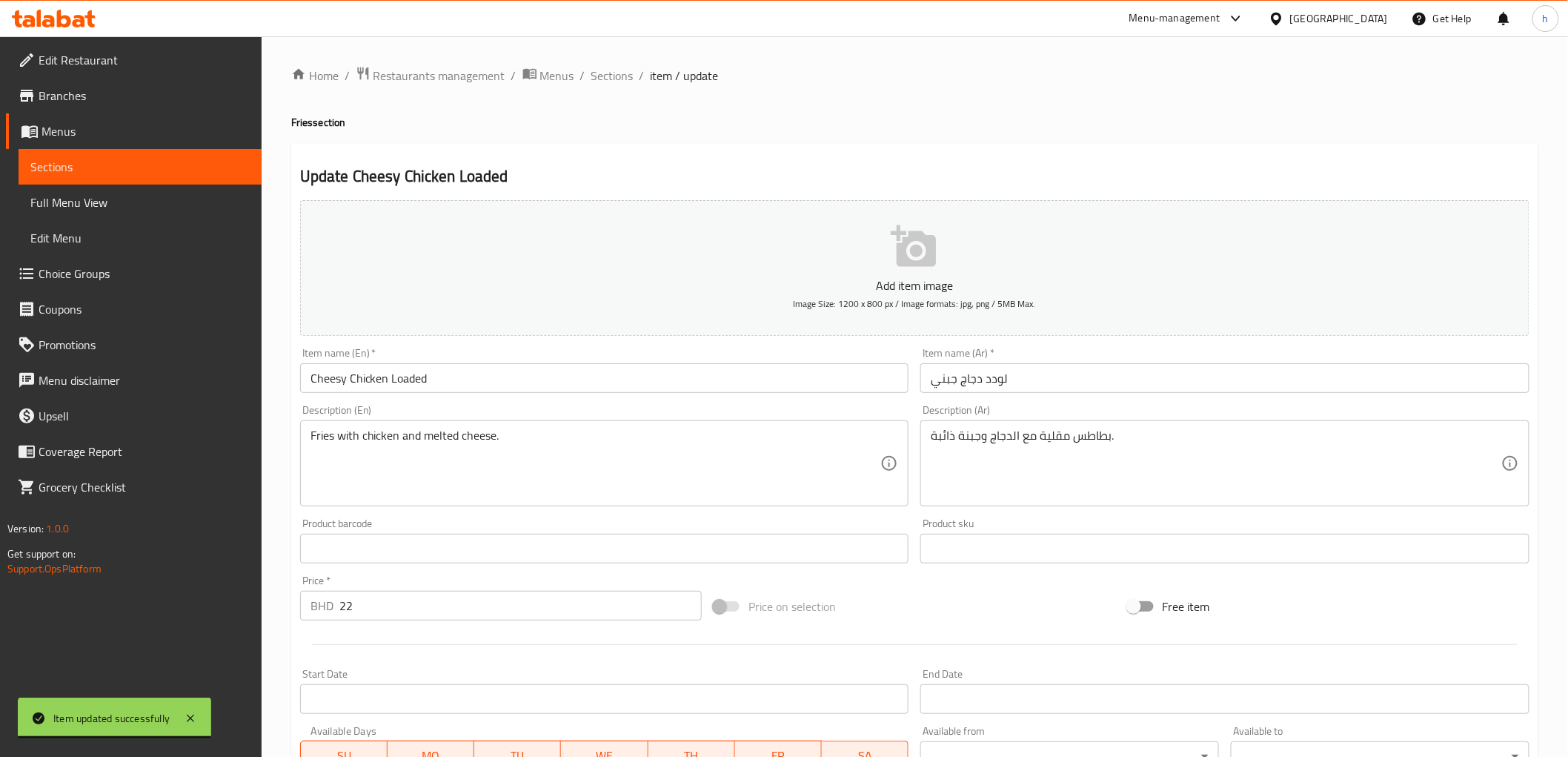
click at [90, 166] on span "Sections" at bounding box center [140, 166] width 219 height 18
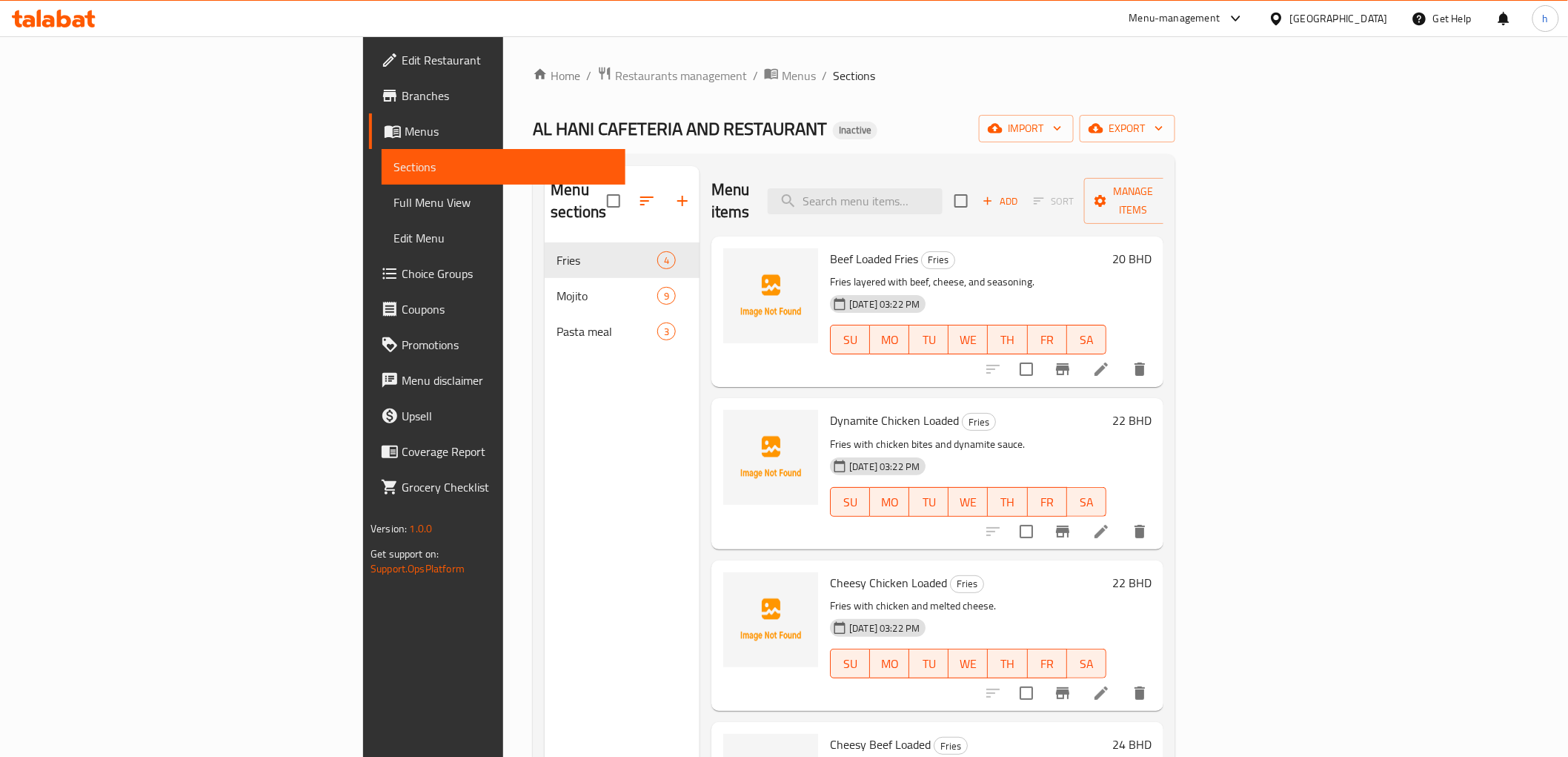
click at [1110, 361] on icon at bounding box center [1101, 370] width 18 height 18
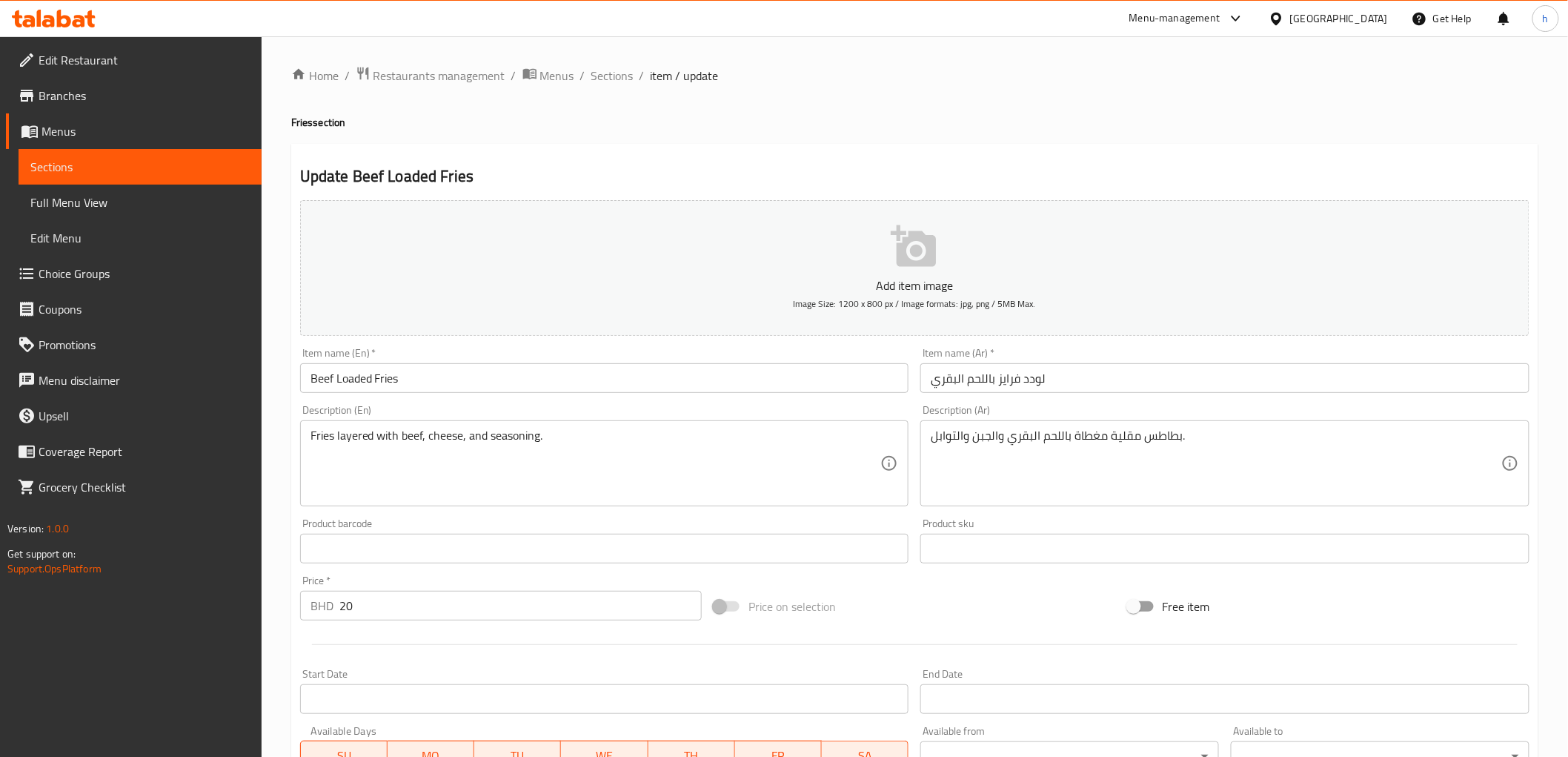
click at [57, 175] on span "Sections" at bounding box center [140, 166] width 219 height 18
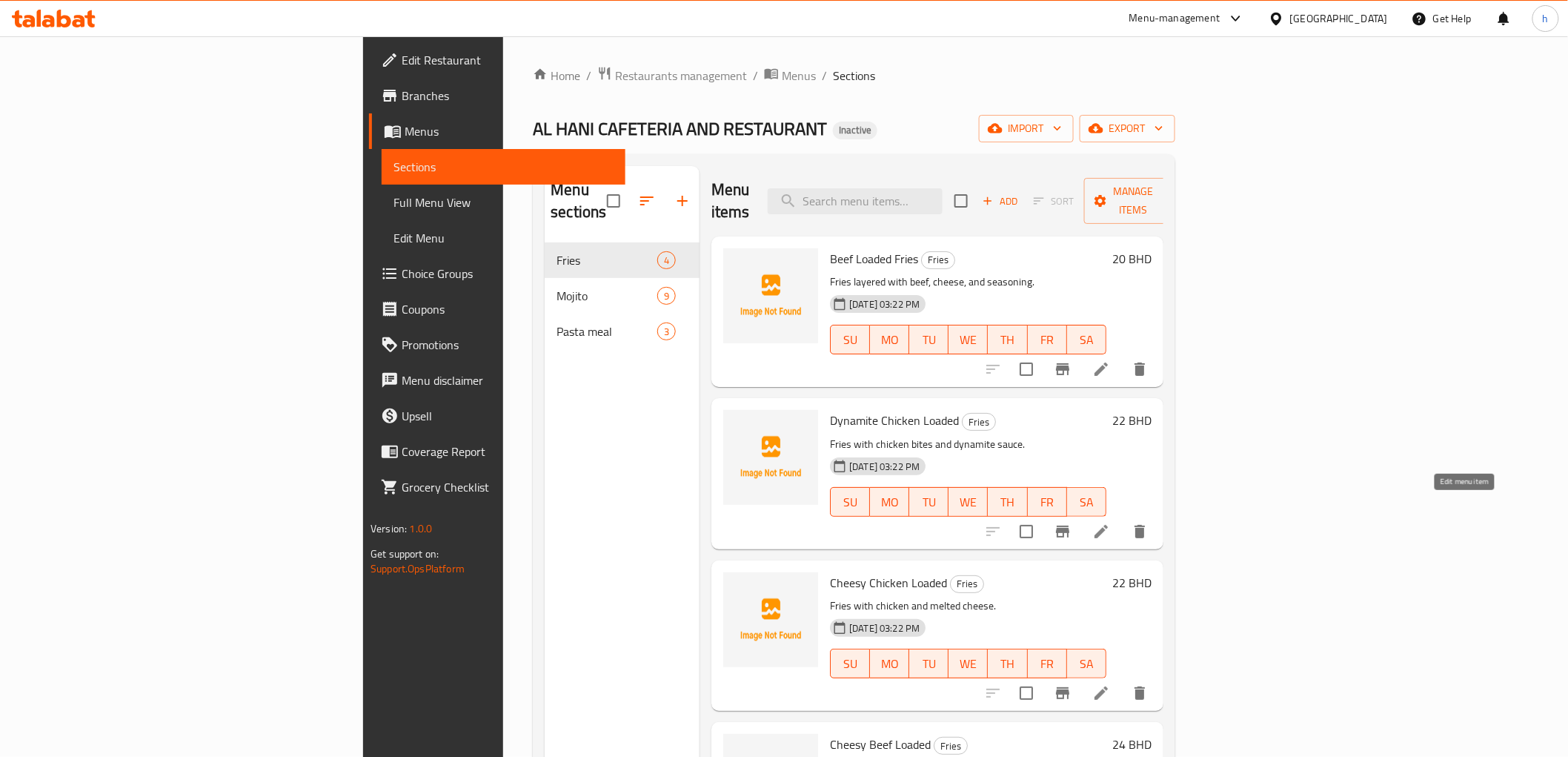
click at [1110, 523] on icon at bounding box center [1101, 532] width 18 height 18
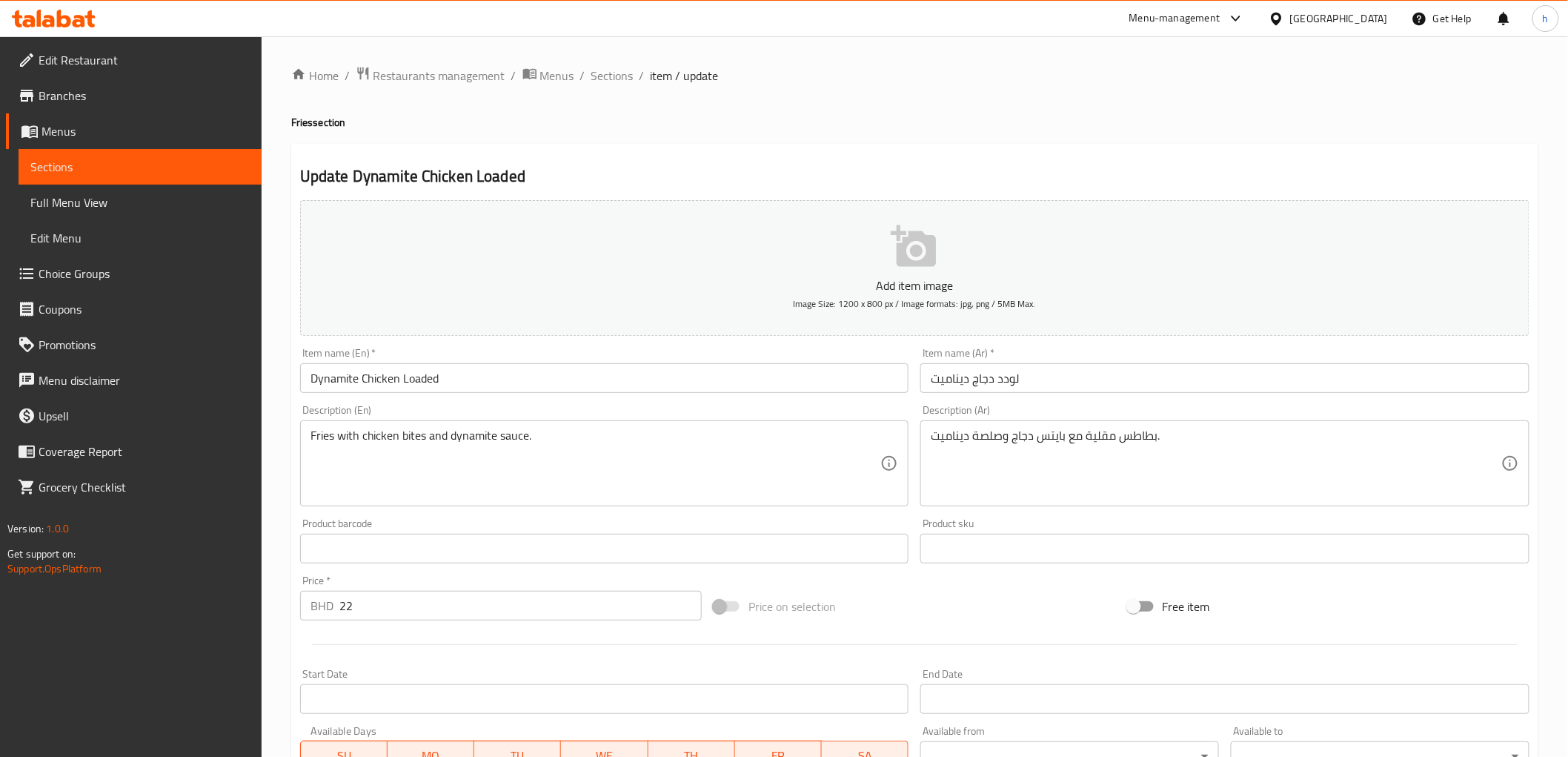
click at [65, 175] on span "Sections" at bounding box center [140, 166] width 219 height 18
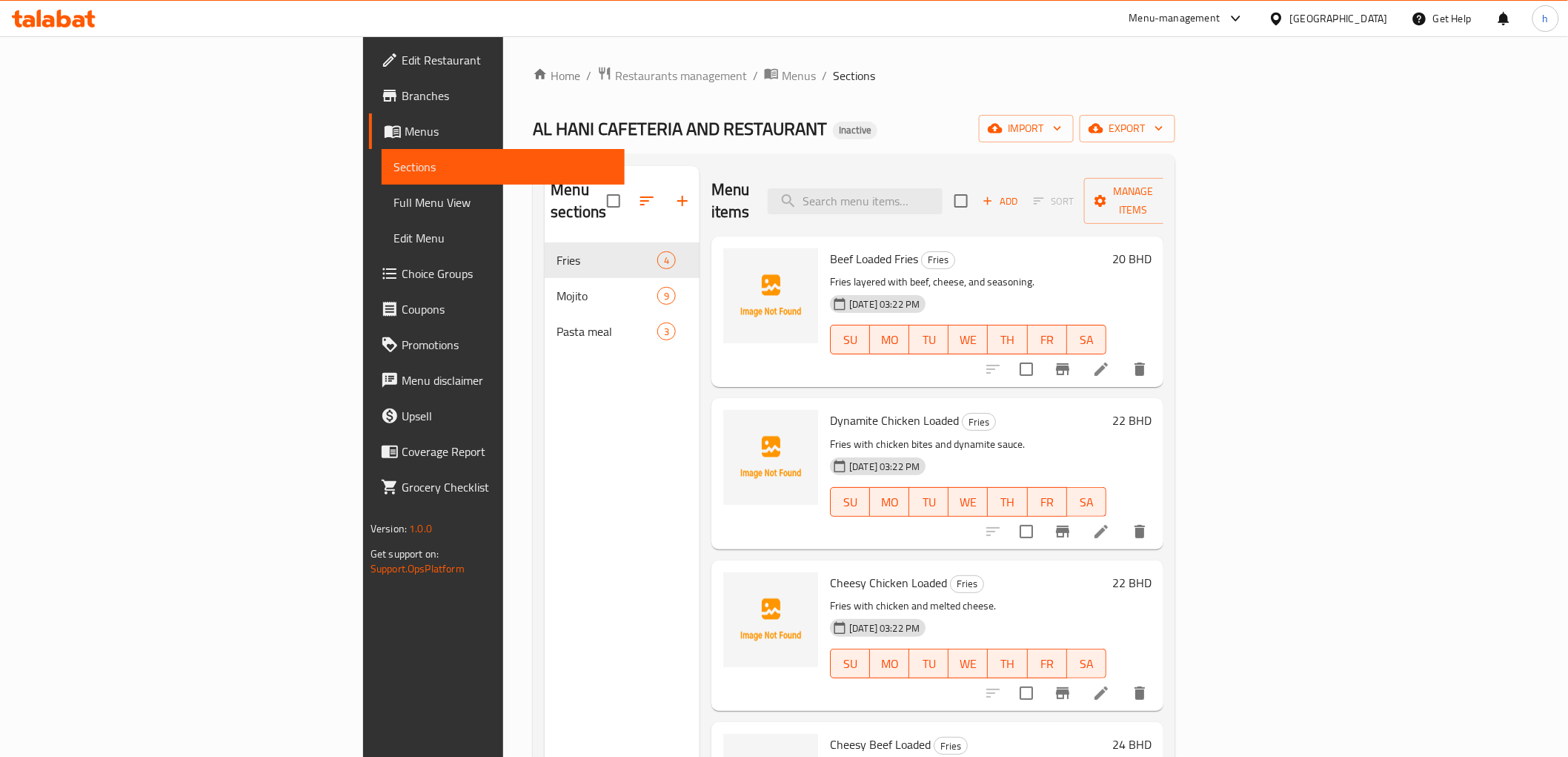
scroll to position [208, 0]
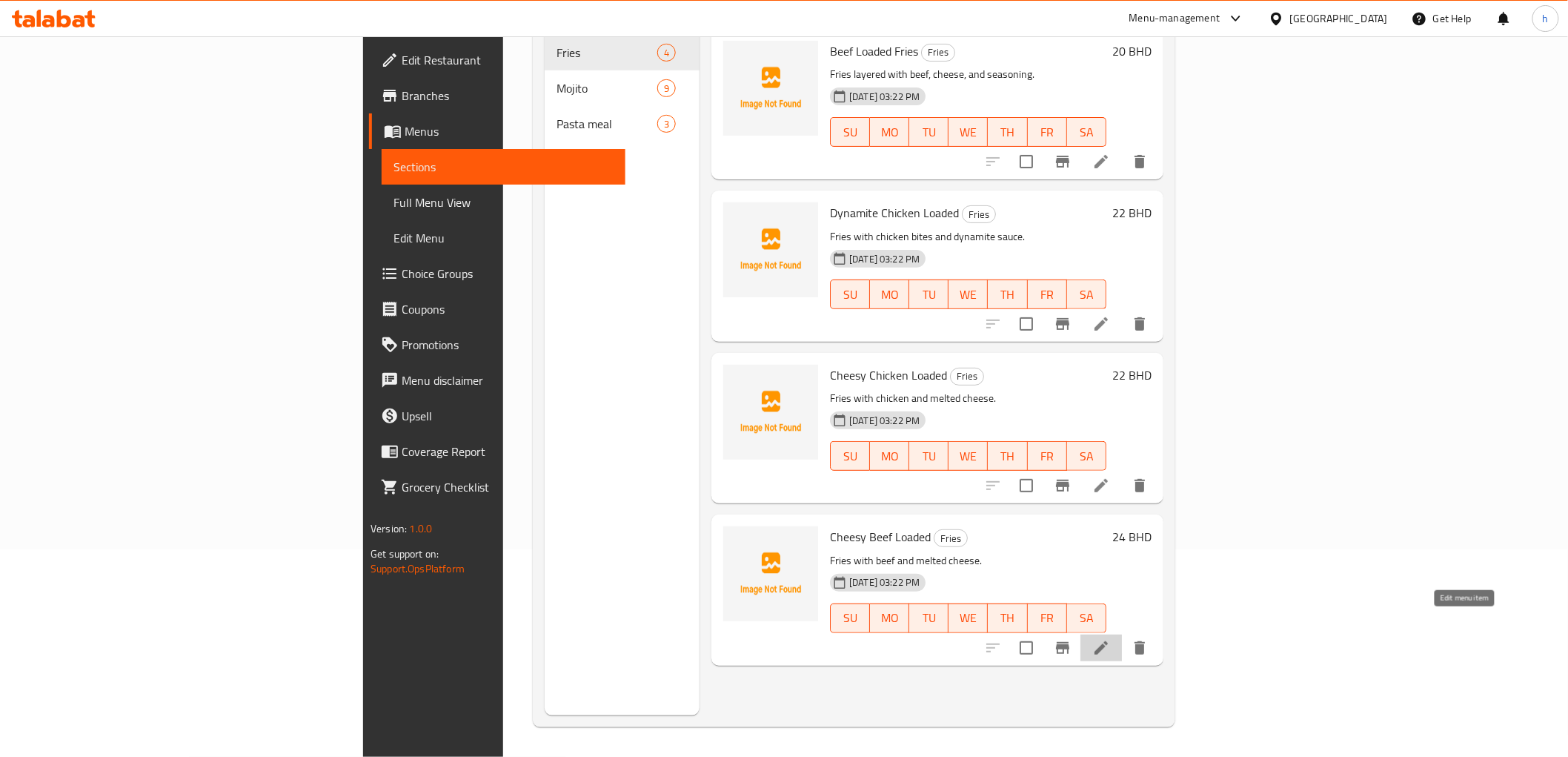
click at [1110, 639] on icon at bounding box center [1101, 648] width 18 height 18
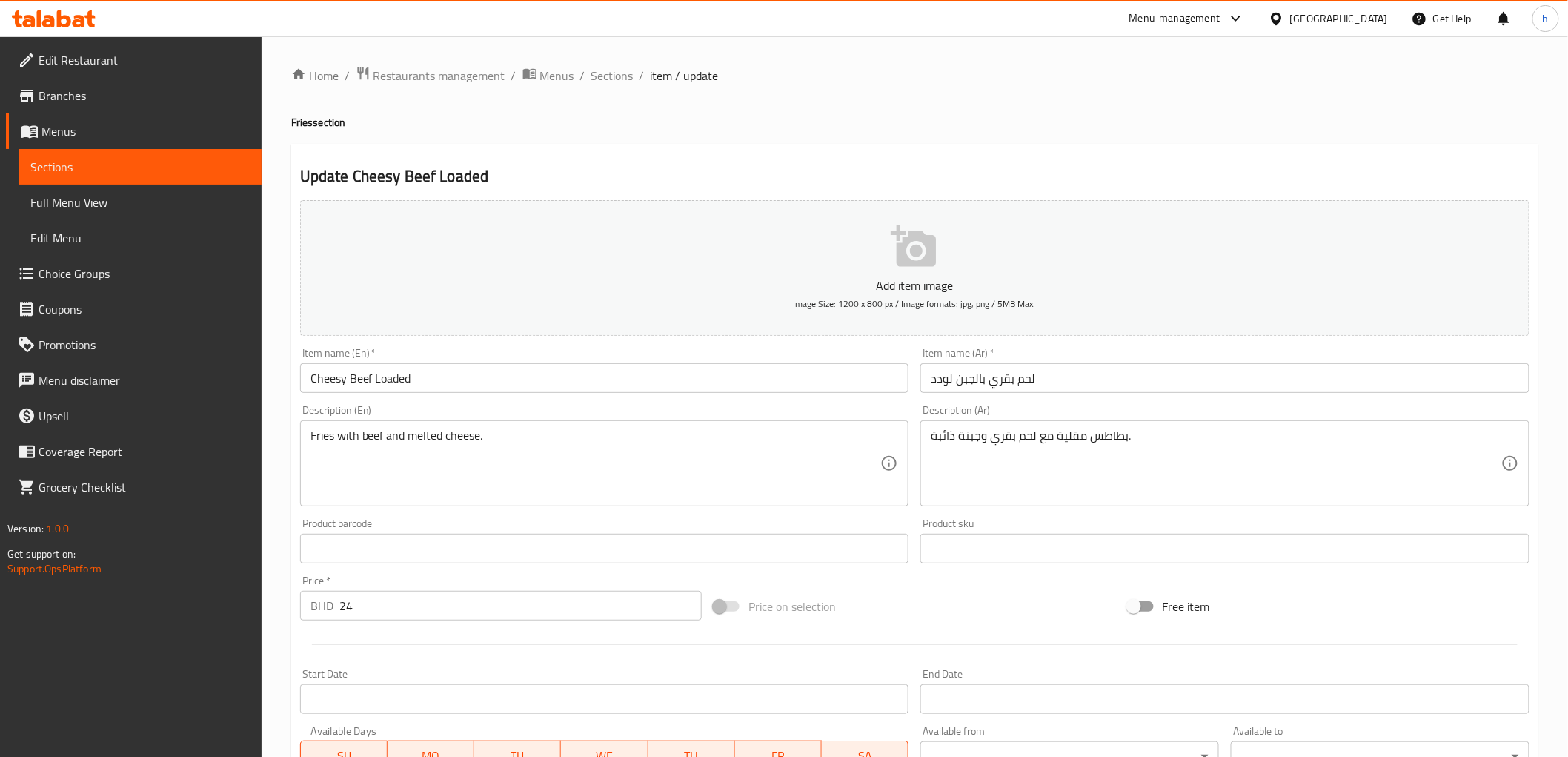
click at [1044, 380] on input "لحم بقري بالجبن لودد" at bounding box center [1224, 378] width 609 height 30
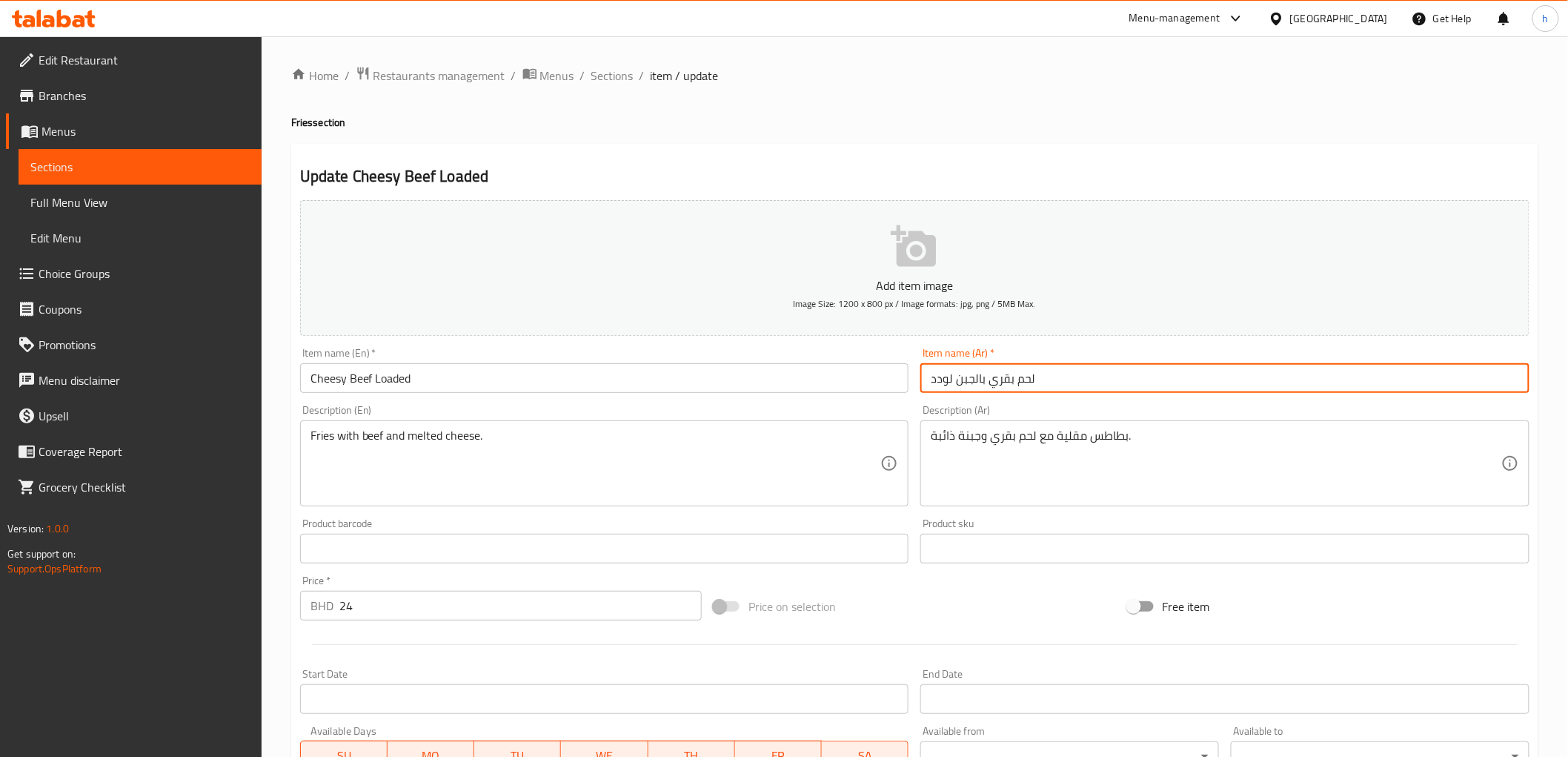
click at [1044, 380] on input "لحم بقري بالجبن لودد" at bounding box center [1224, 378] width 609 height 30
type input "لودد لحم ب[PERSON_NAME]"
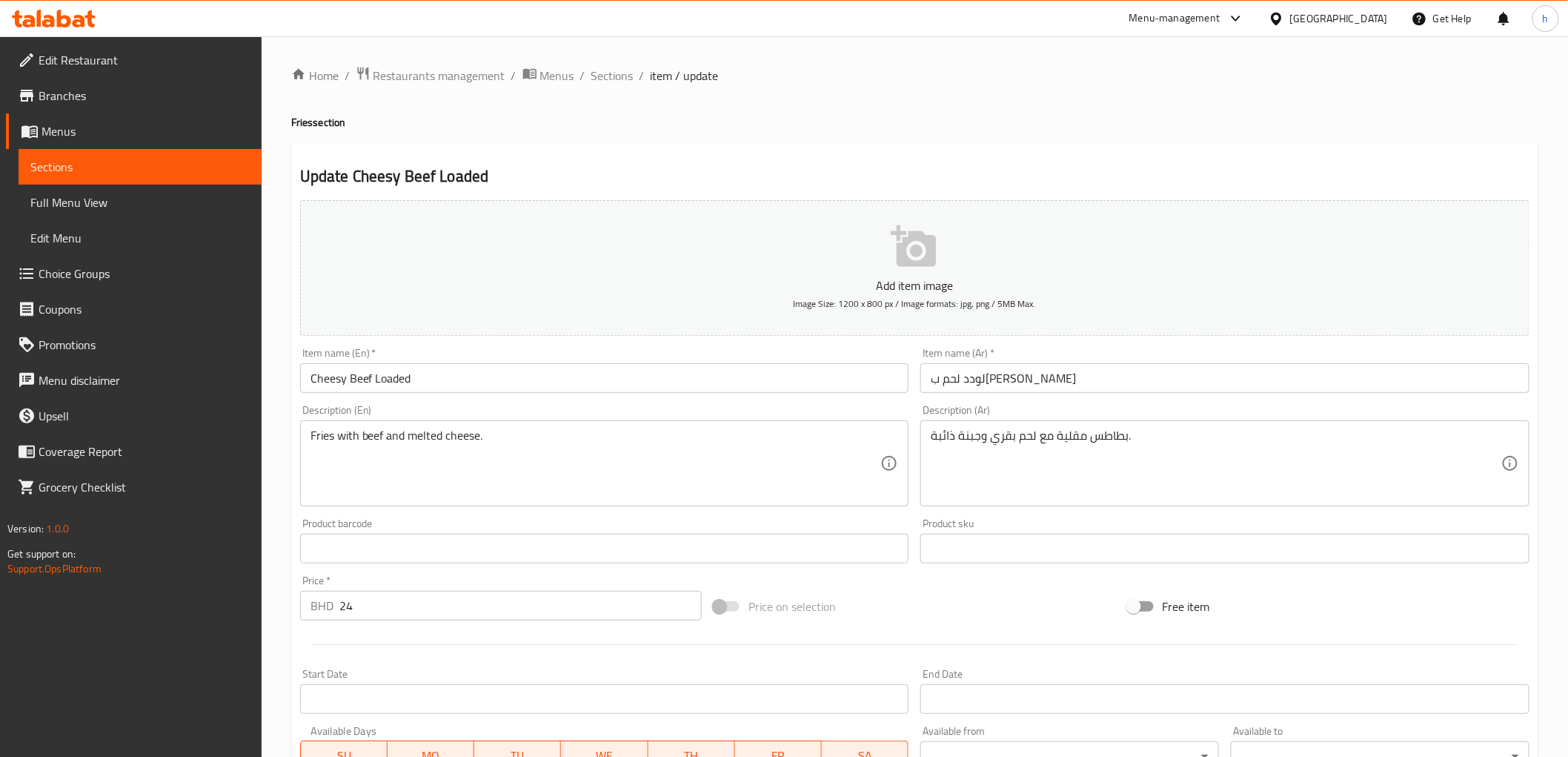
click at [932, 403] on div "Description (Ar) بطاطس مقلية مع لحم بقري وجبنة ذائبة. Description (Ar)" at bounding box center [1224, 456] width 621 height 113
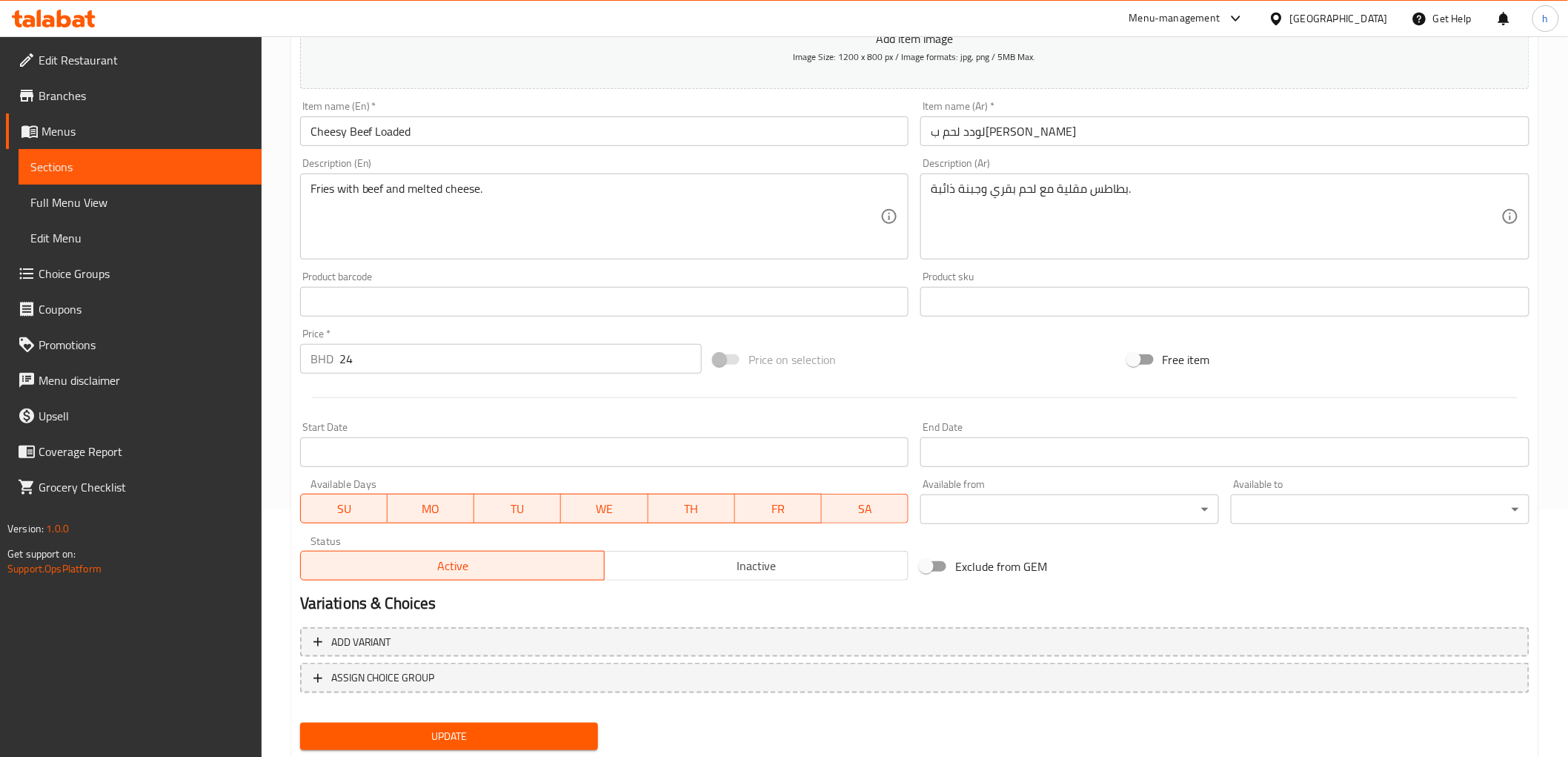
scroll to position [287, 0]
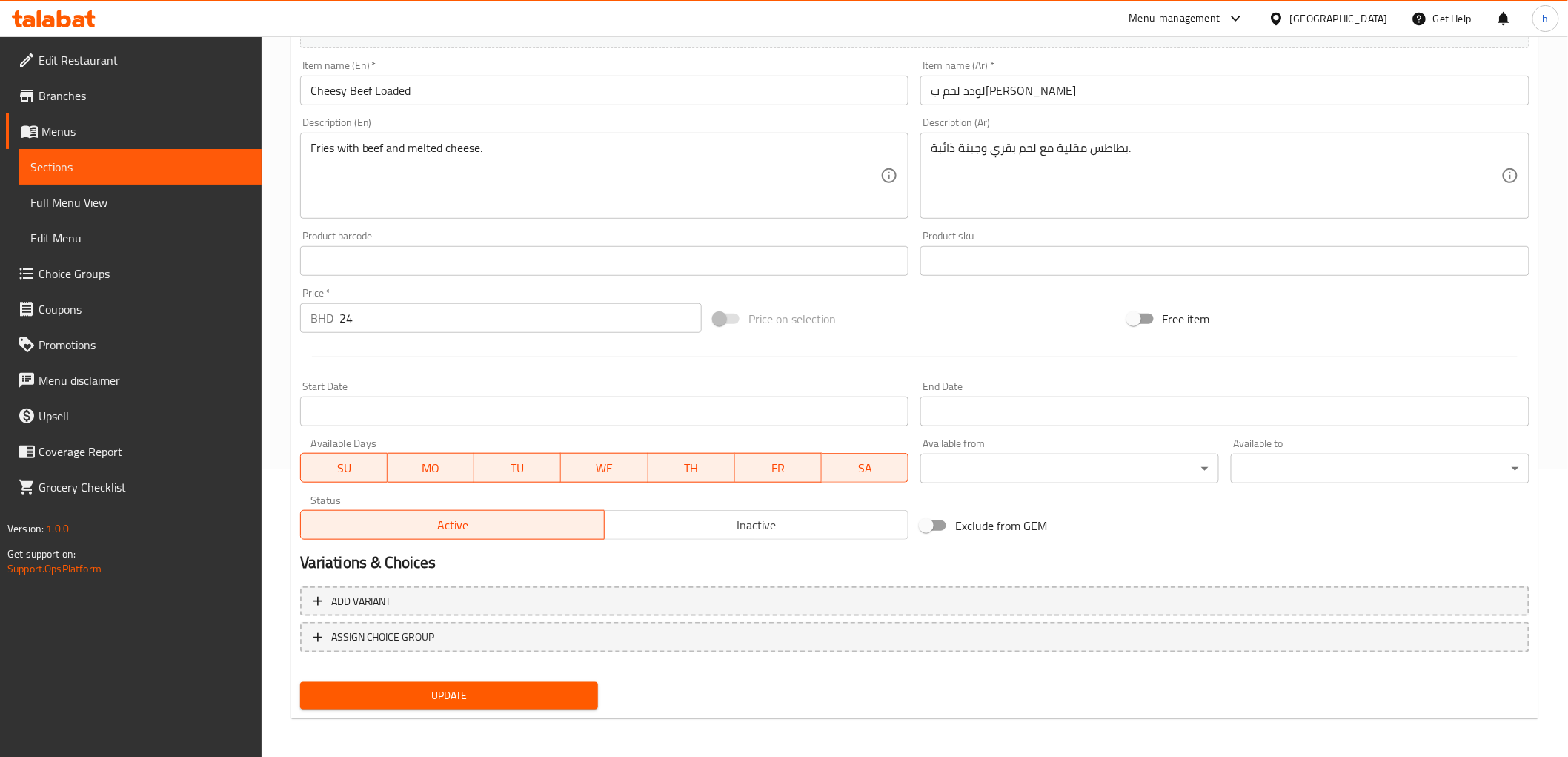
click at [477, 691] on span "Update" at bounding box center [450, 696] width 275 height 19
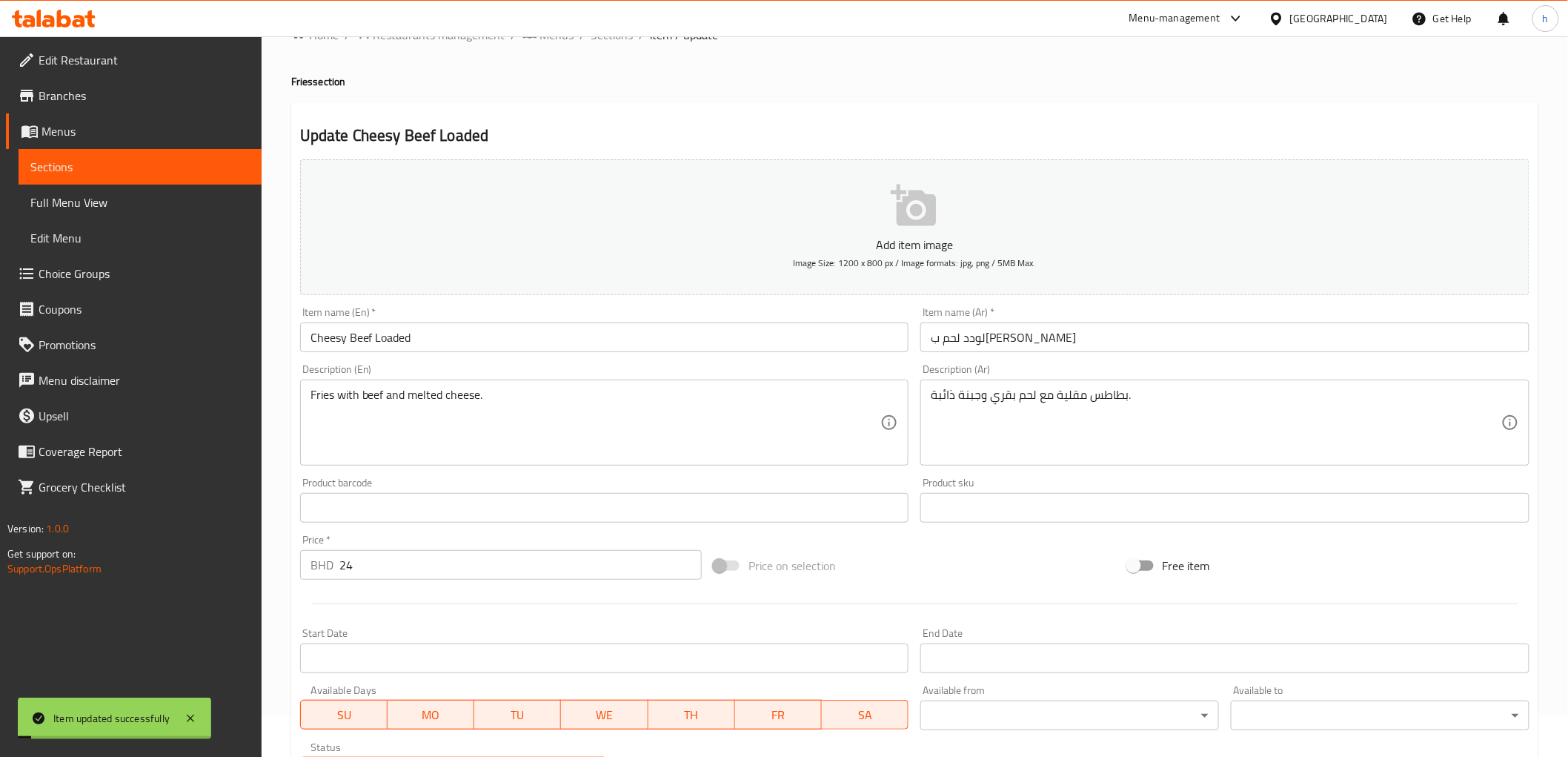
scroll to position [0, 0]
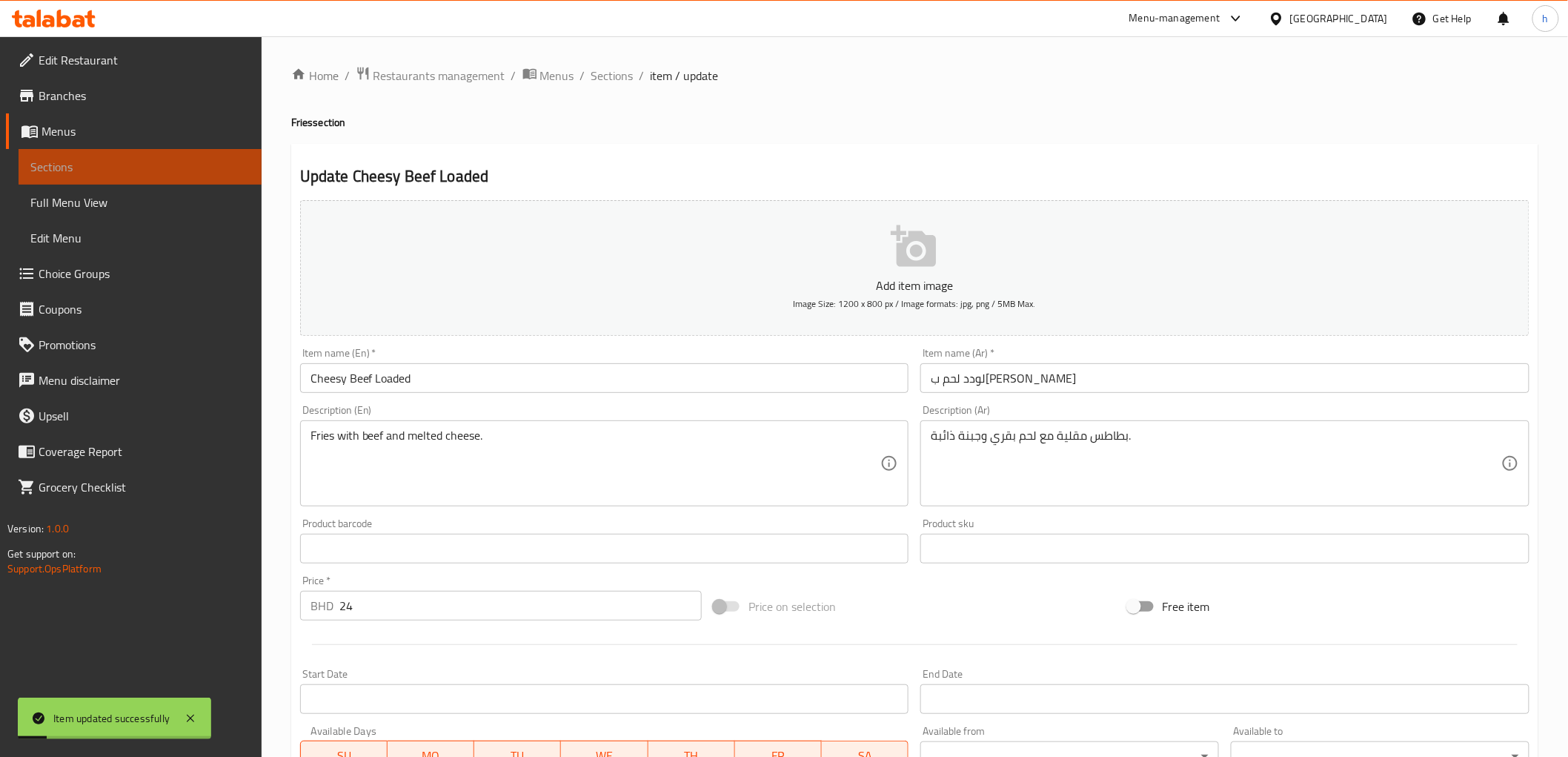
click at [105, 176] on link "Sections" at bounding box center [140, 166] width 243 height 36
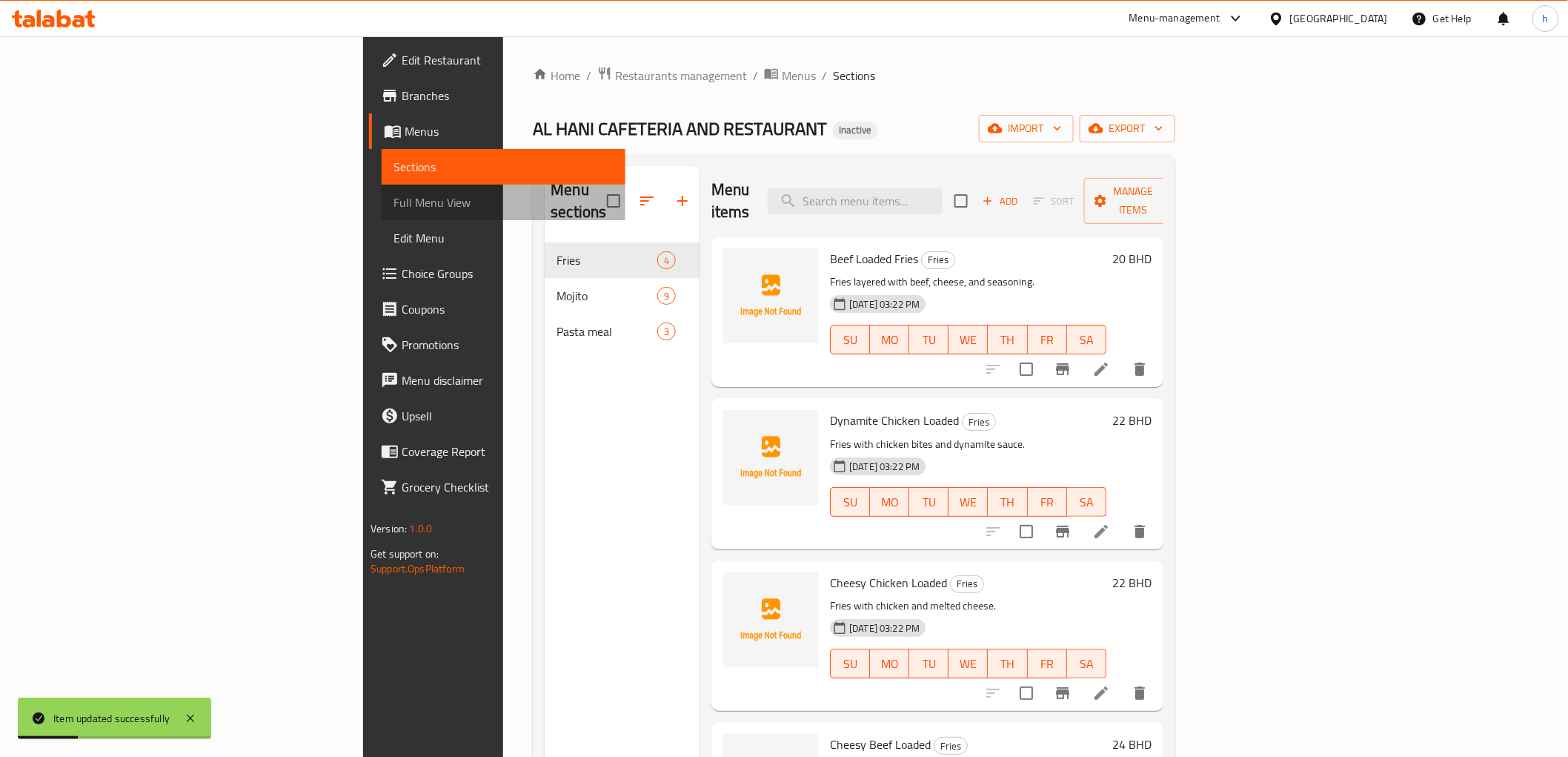
click at [393, 202] on span "Full Menu View" at bounding box center [502, 202] width 219 height 18
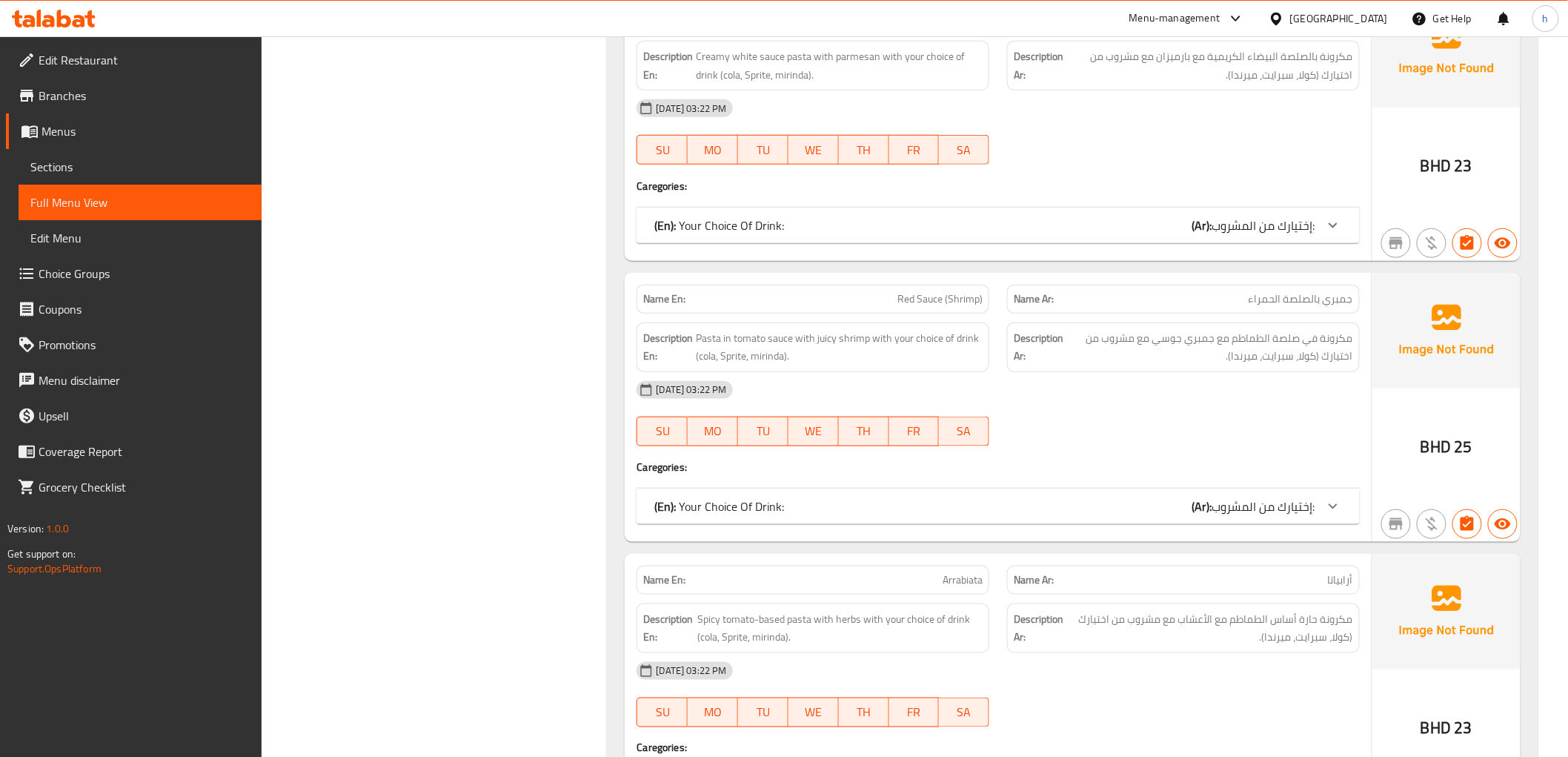
scroll to position [2966, 0]
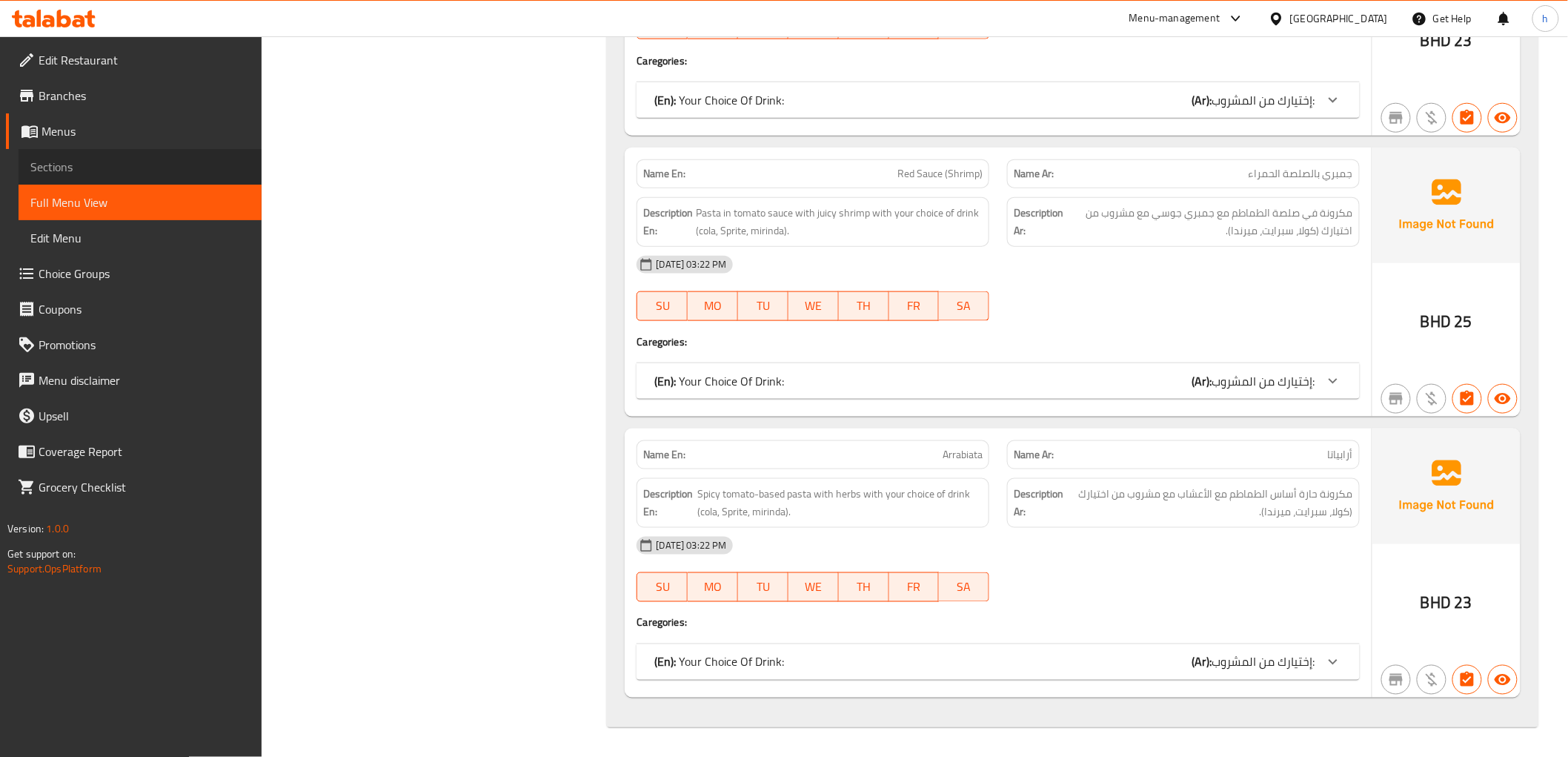
click at [68, 166] on span "Sections" at bounding box center [140, 166] width 219 height 18
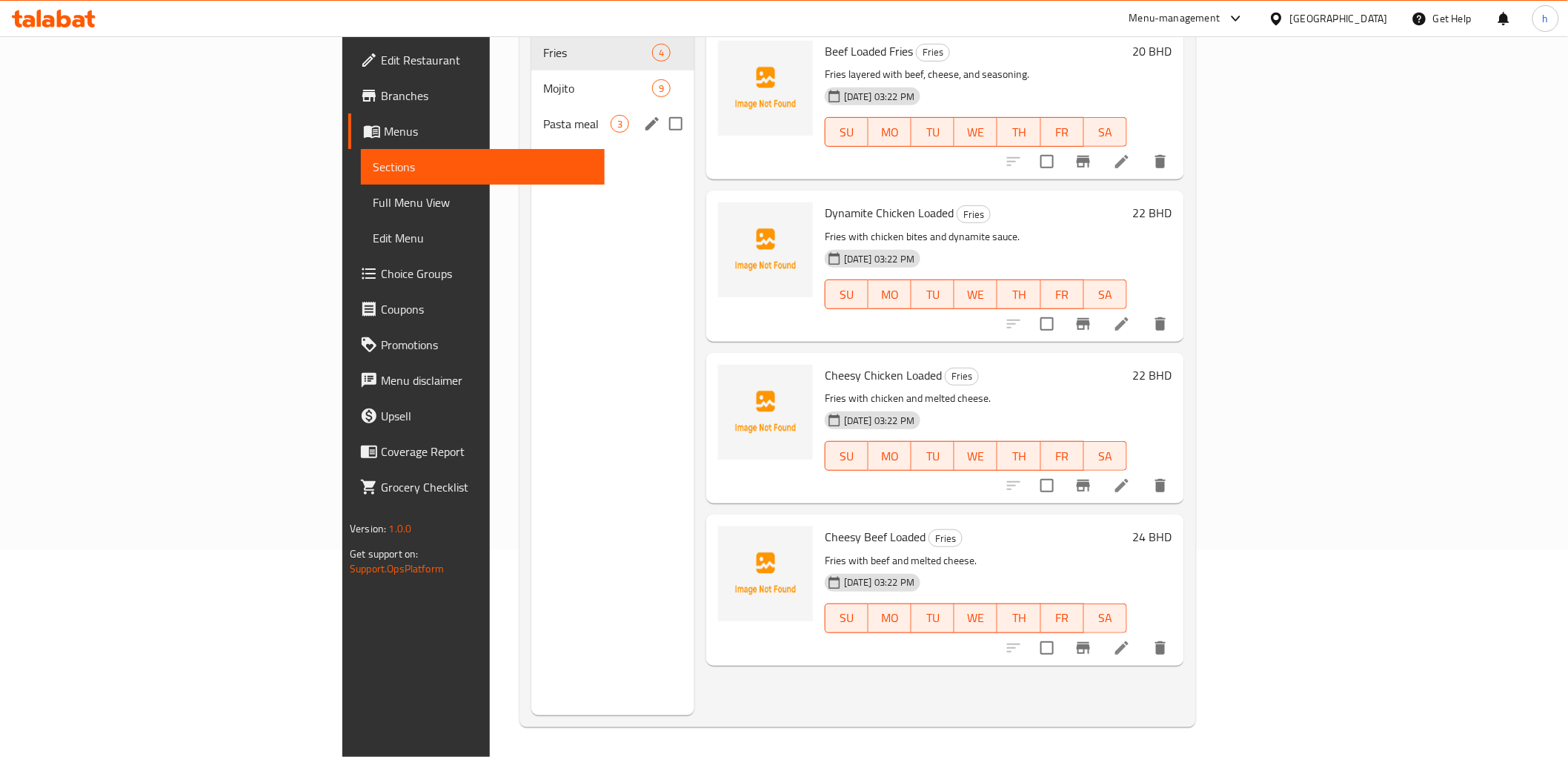
click at [544, 115] on span "Pasta meal" at bounding box center [577, 124] width 67 height 18
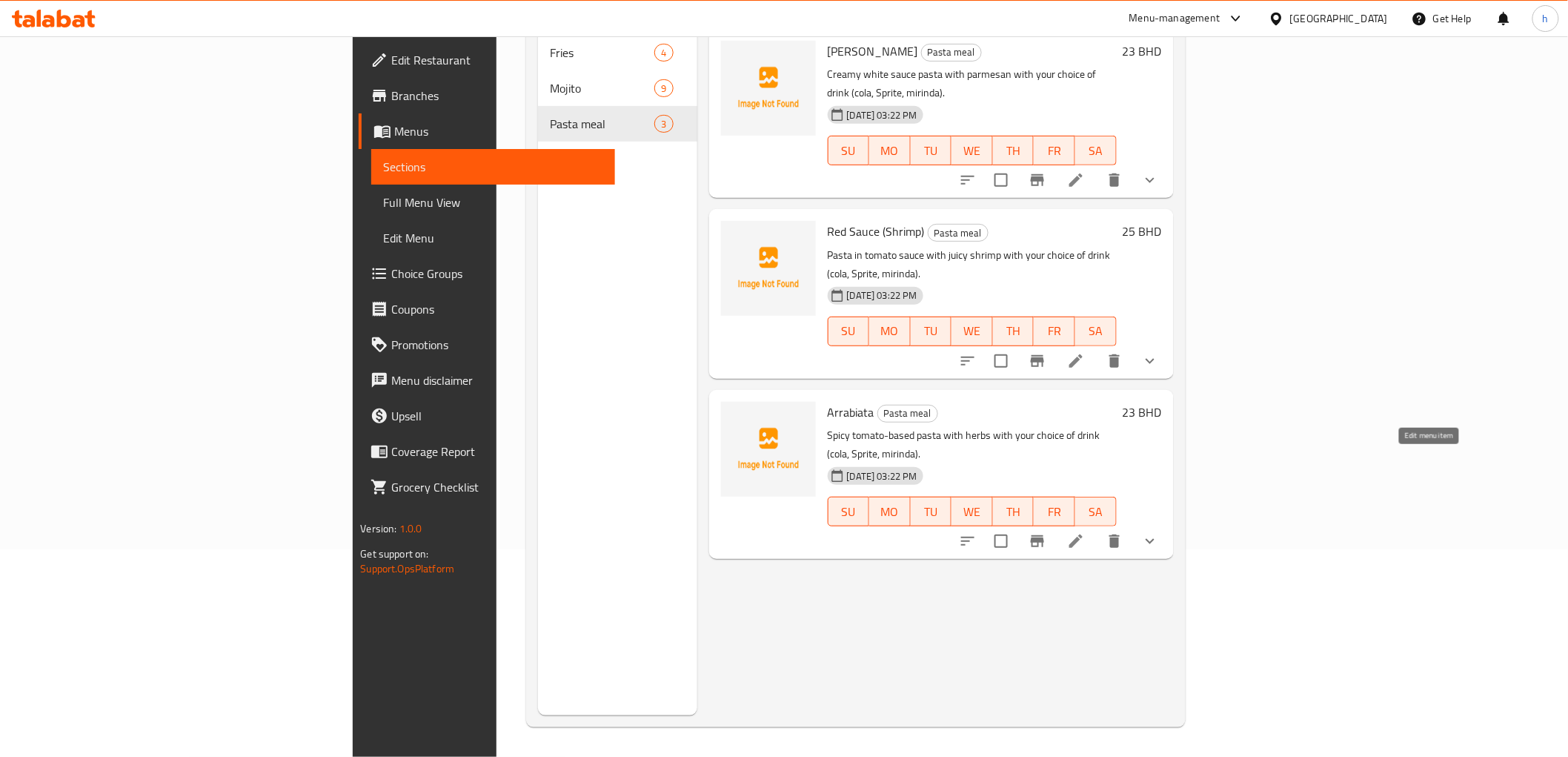
click at [1086, 532] on icon at bounding box center [1077, 541] width 18 height 18
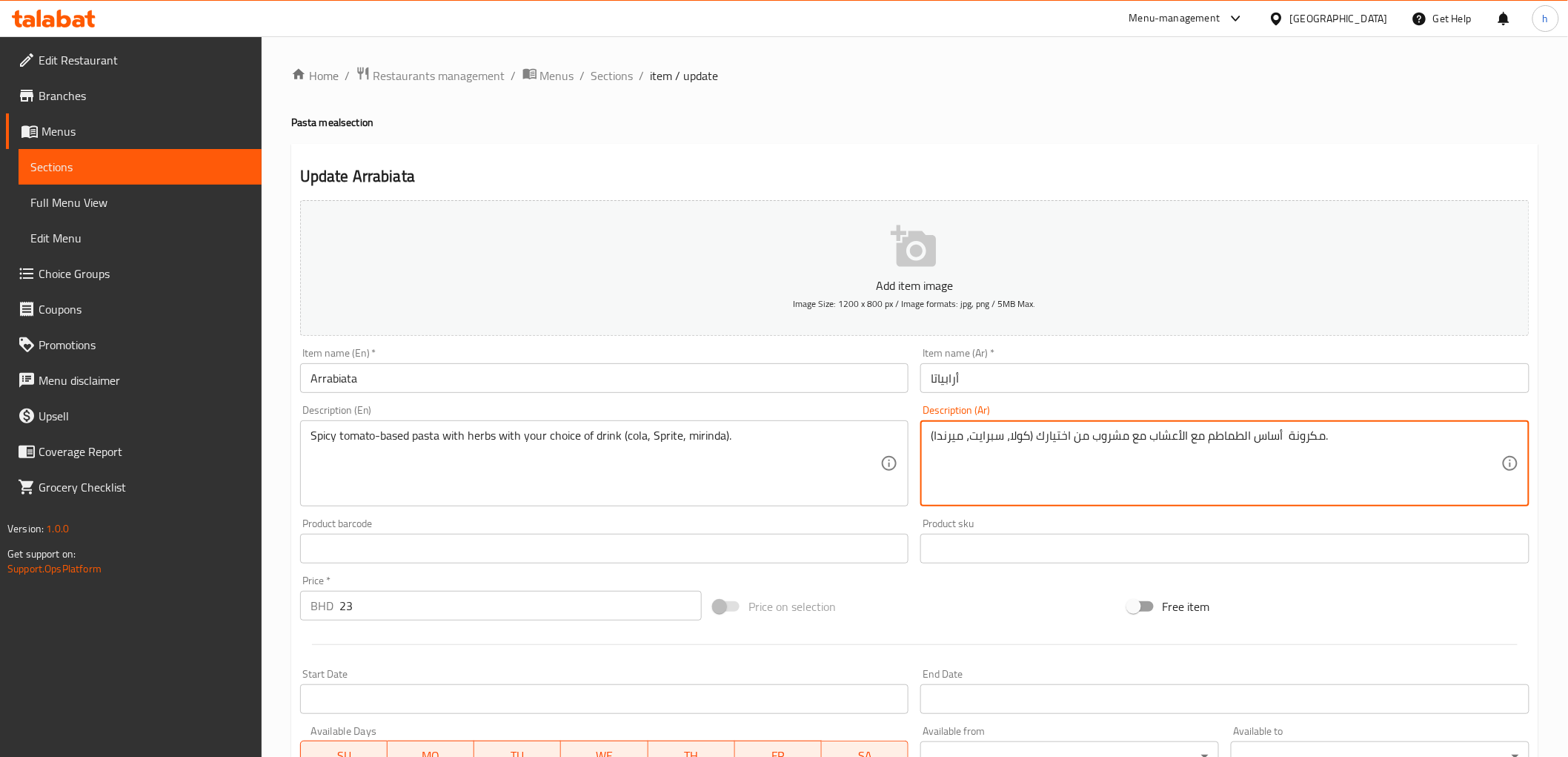
click at [1206, 439] on textarea "مكرونة أساس الطماطم مع الأعشاب مع مشروب من اختيارك (كولا، سبرايت، ميرندا)." at bounding box center [1216, 464] width 571 height 70
click at [1092, 468] on textarea "مكرونة أساس طماطم حارة مع الأعشاب مع مشروب من اختيارك (كولا، سبرايت، ميرندا)." at bounding box center [1216, 464] width 571 height 70
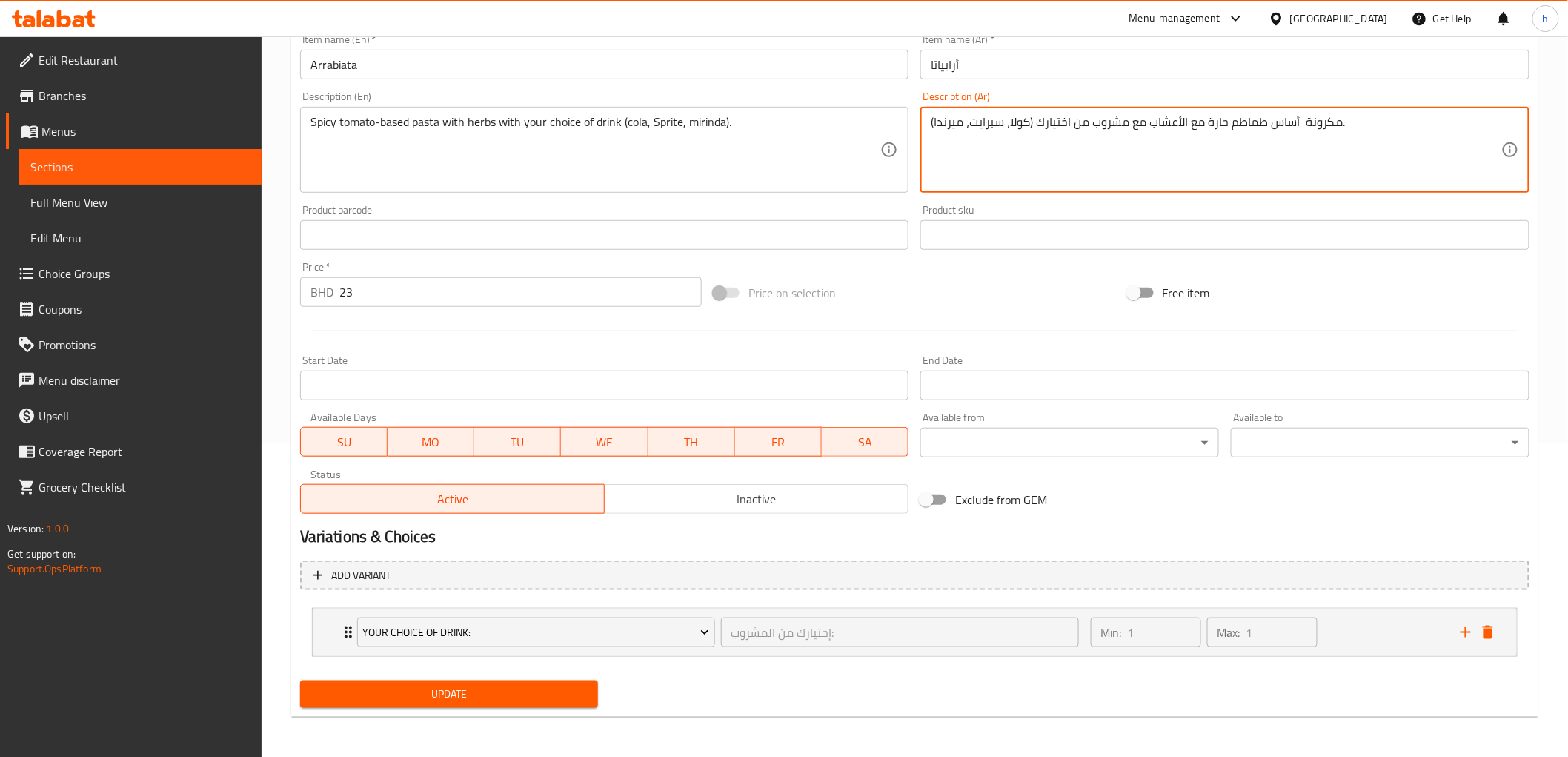
type textarea "مكرونة أساس طماطم حارة مع الأعشاب مع مشروب من اختيارك (كولا، سبرايت، ميرندا)."
click at [513, 688] on span "Update" at bounding box center [450, 694] width 275 height 19
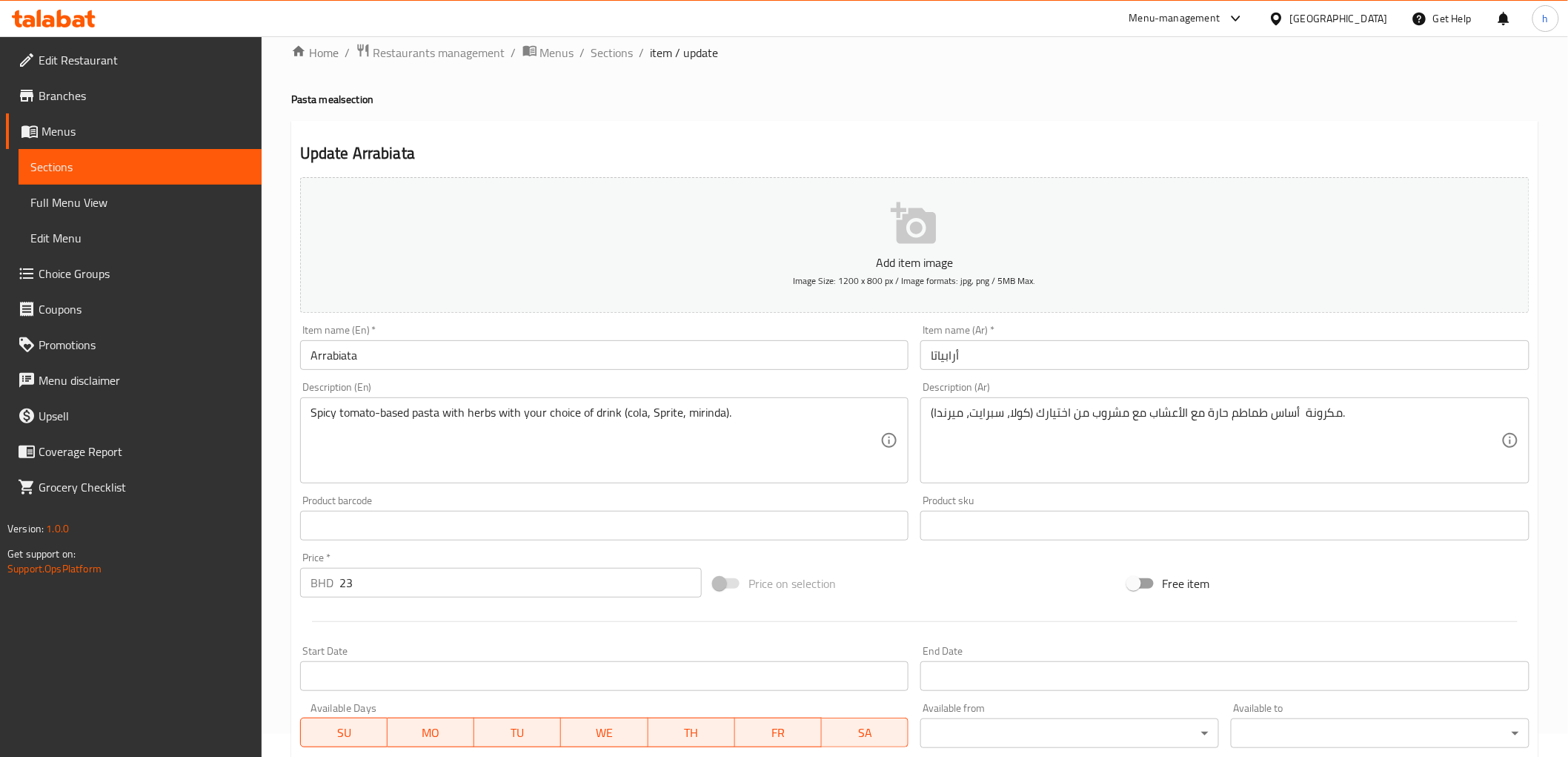
scroll to position [0, 0]
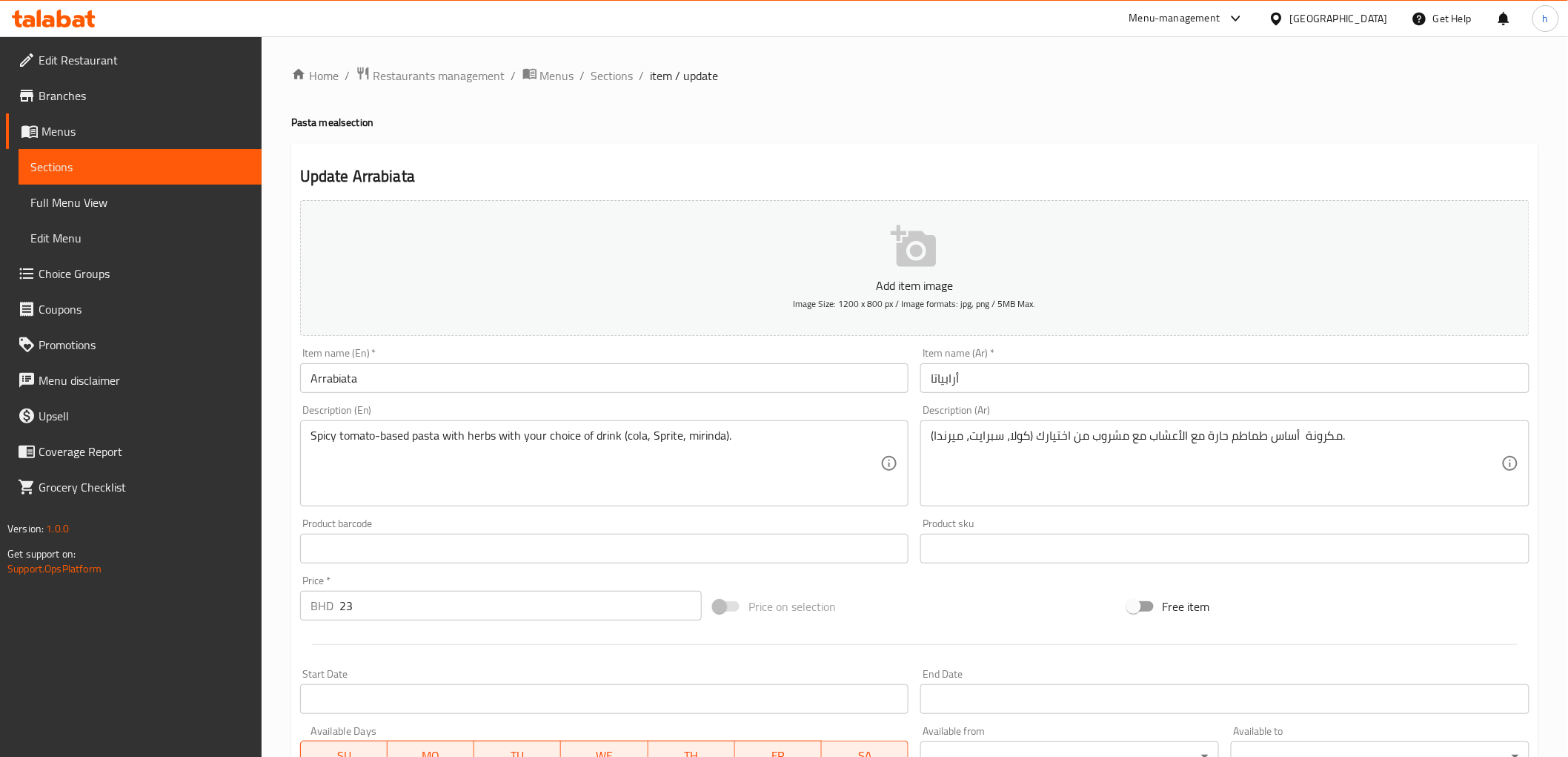
drag, startPoint x: 57, startPoint y: 203, endPoint x: 114, endPoint y: 256, distance: 77.8
click at [57, 205] on span "Full Menu View" at bounding box center [140, 202] width 219 height 18
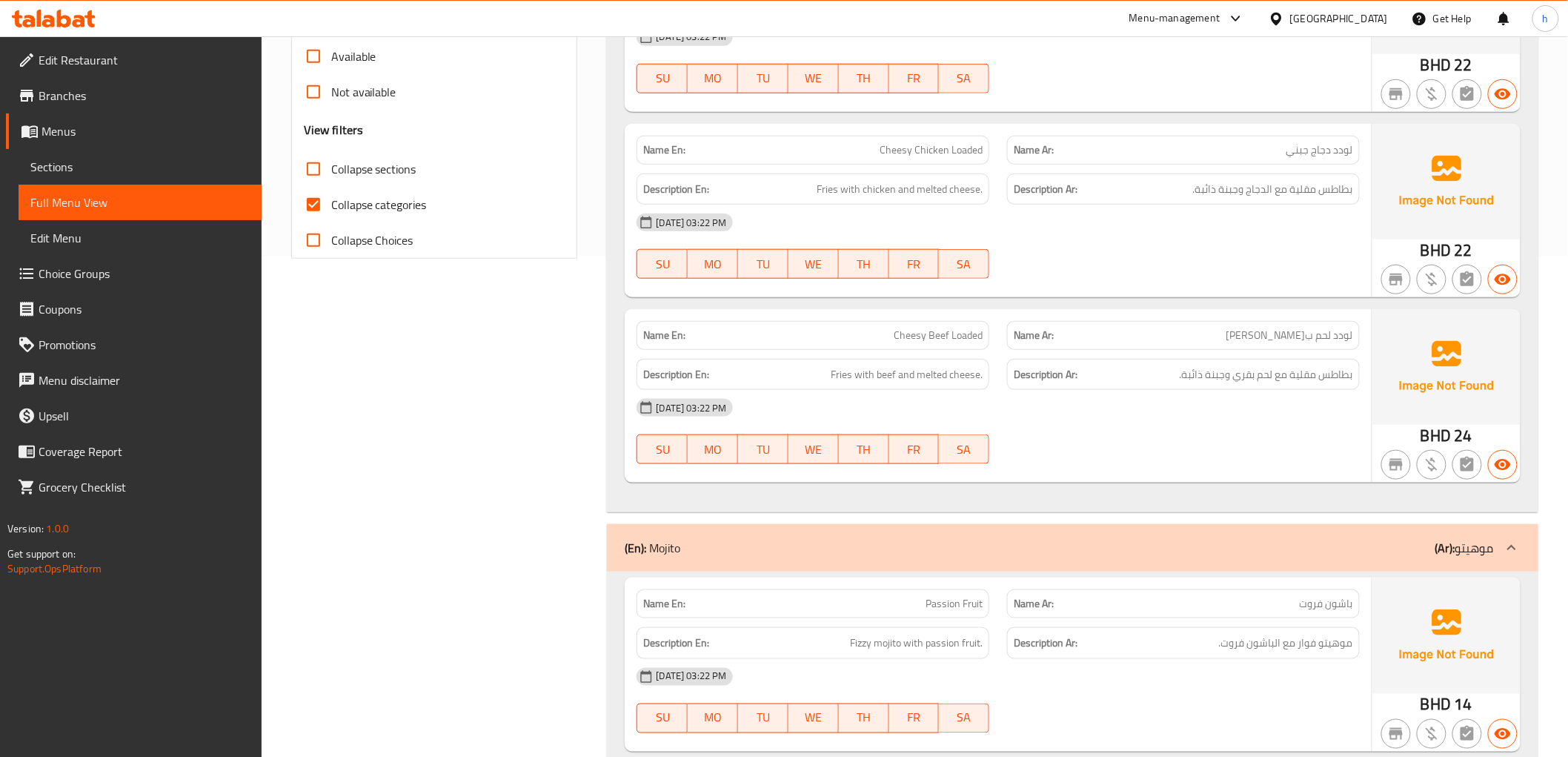
scroll to position [494, 0]
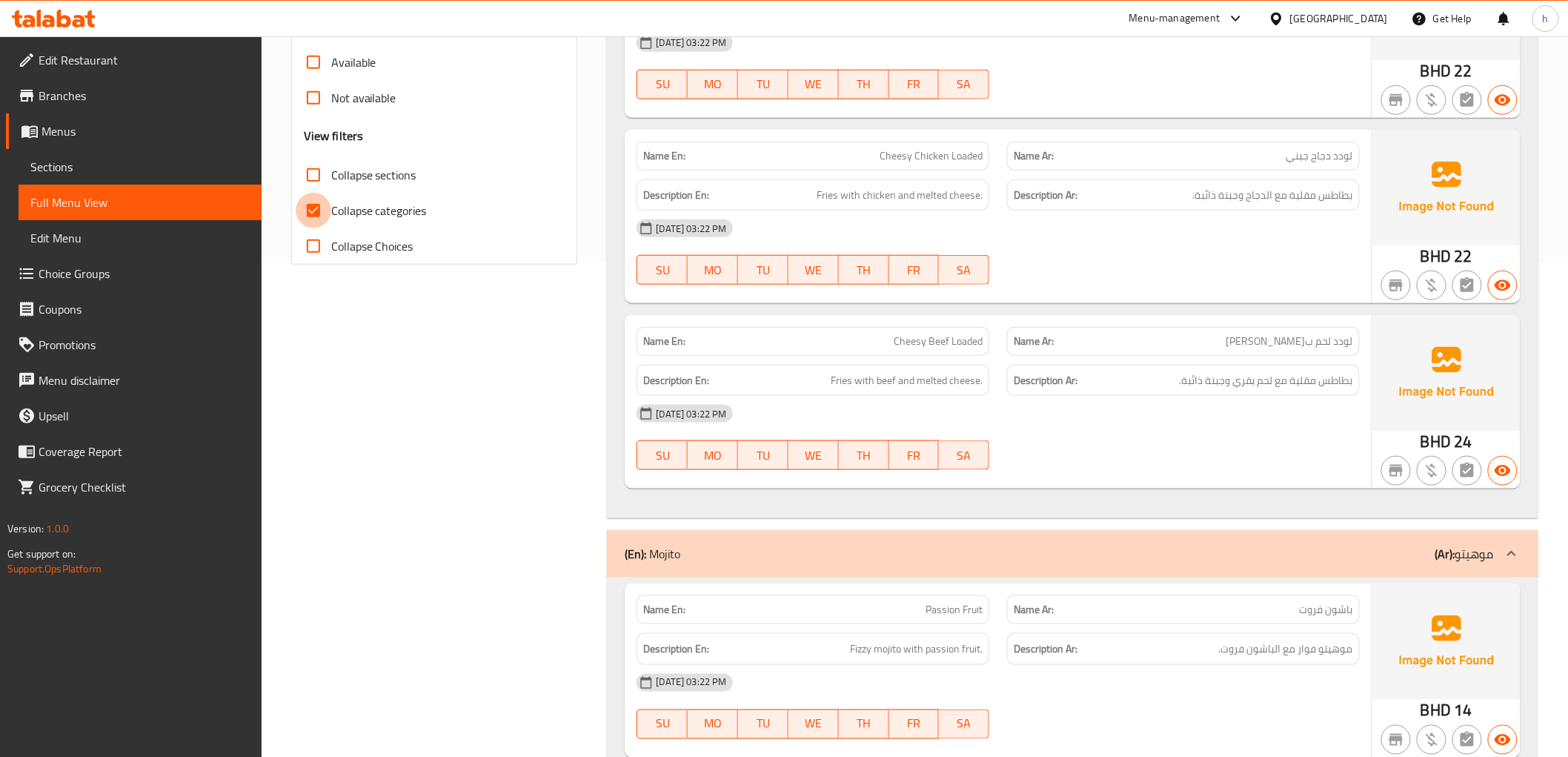
click at [328, 215] on input "Collapse categories" at bounding box center [314, 211] width 36 height 36
checkbox input "false"
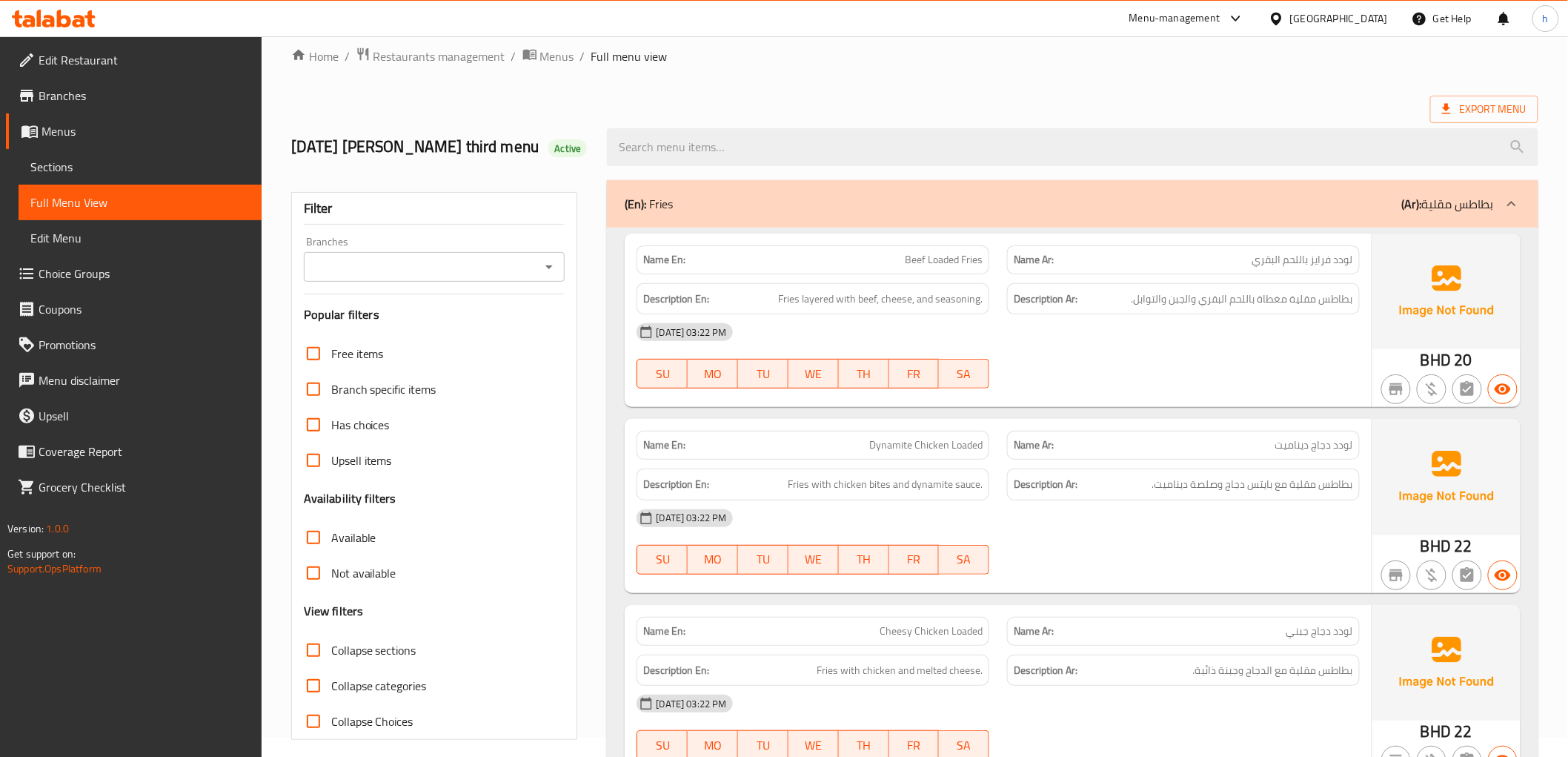
scroll to position [0, 0]
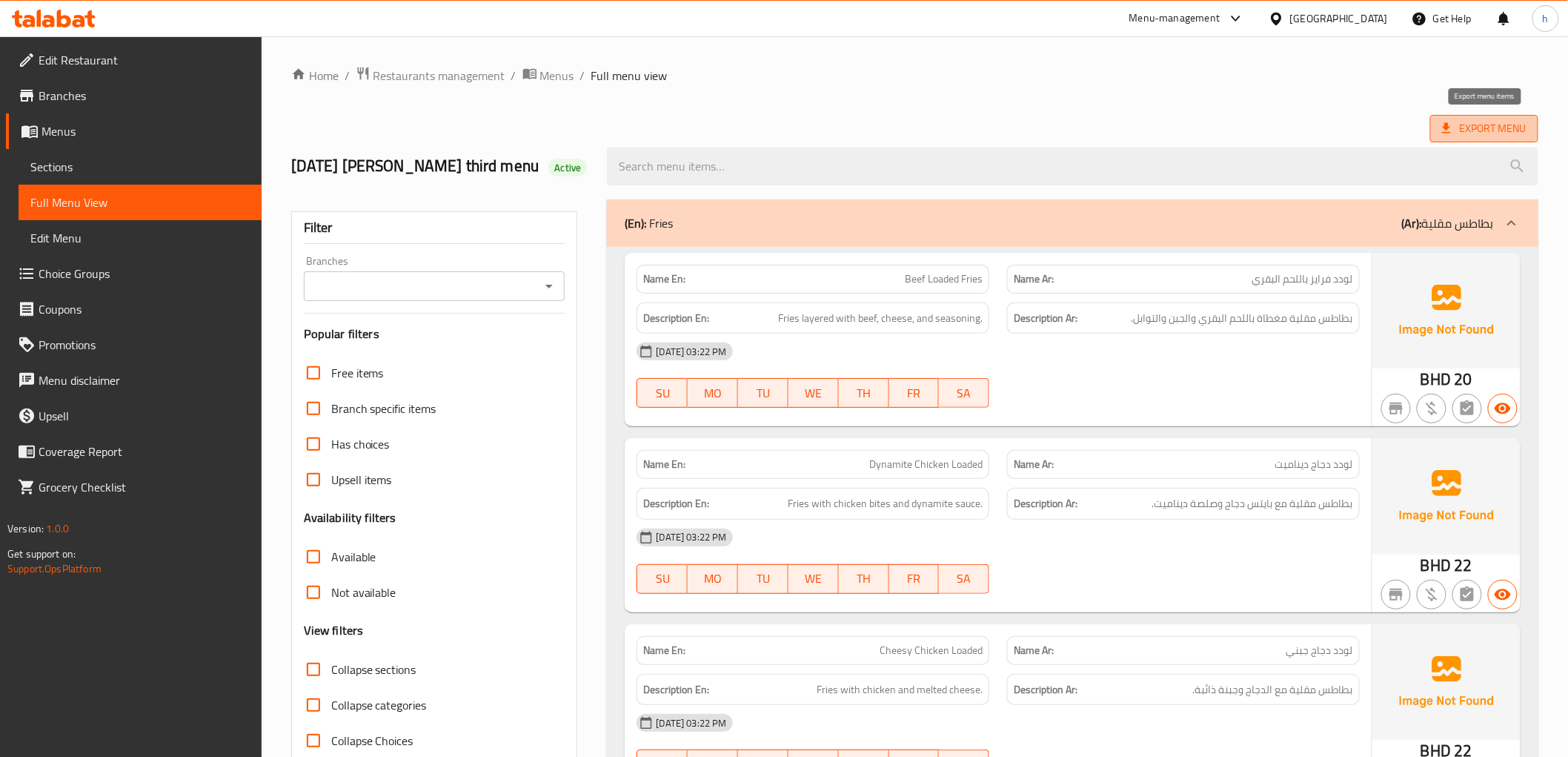
click at [1456, 120] on span "Export Menu" at bounding box center [1484, 128] width 84 height 19
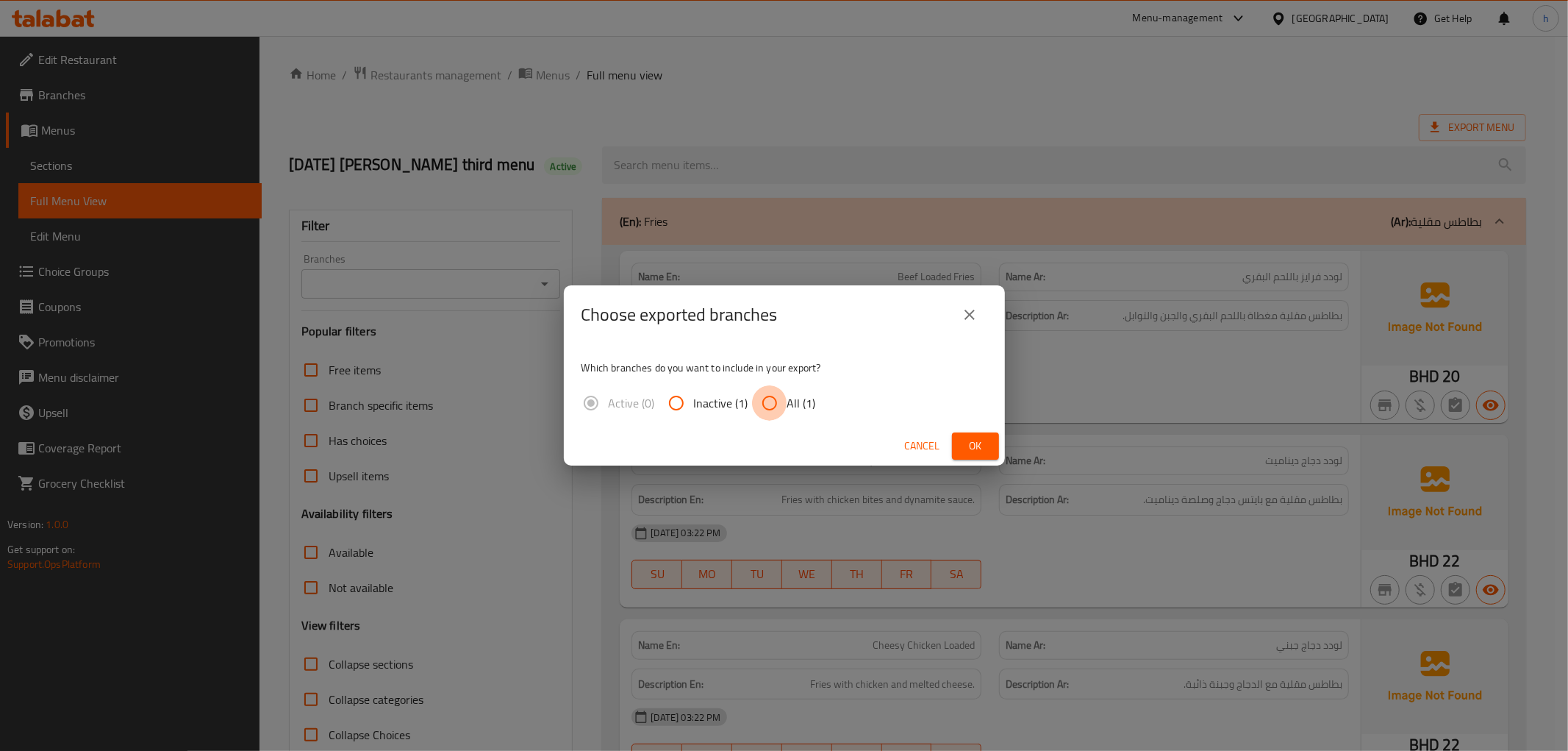
click at [784, 407] on input "All (1)" at bounding box center [770, 403] width 35 height 35
radio input "true"
click at [977, 444] on span "Ok" at bounding box center [976, 445] width 24 height 19
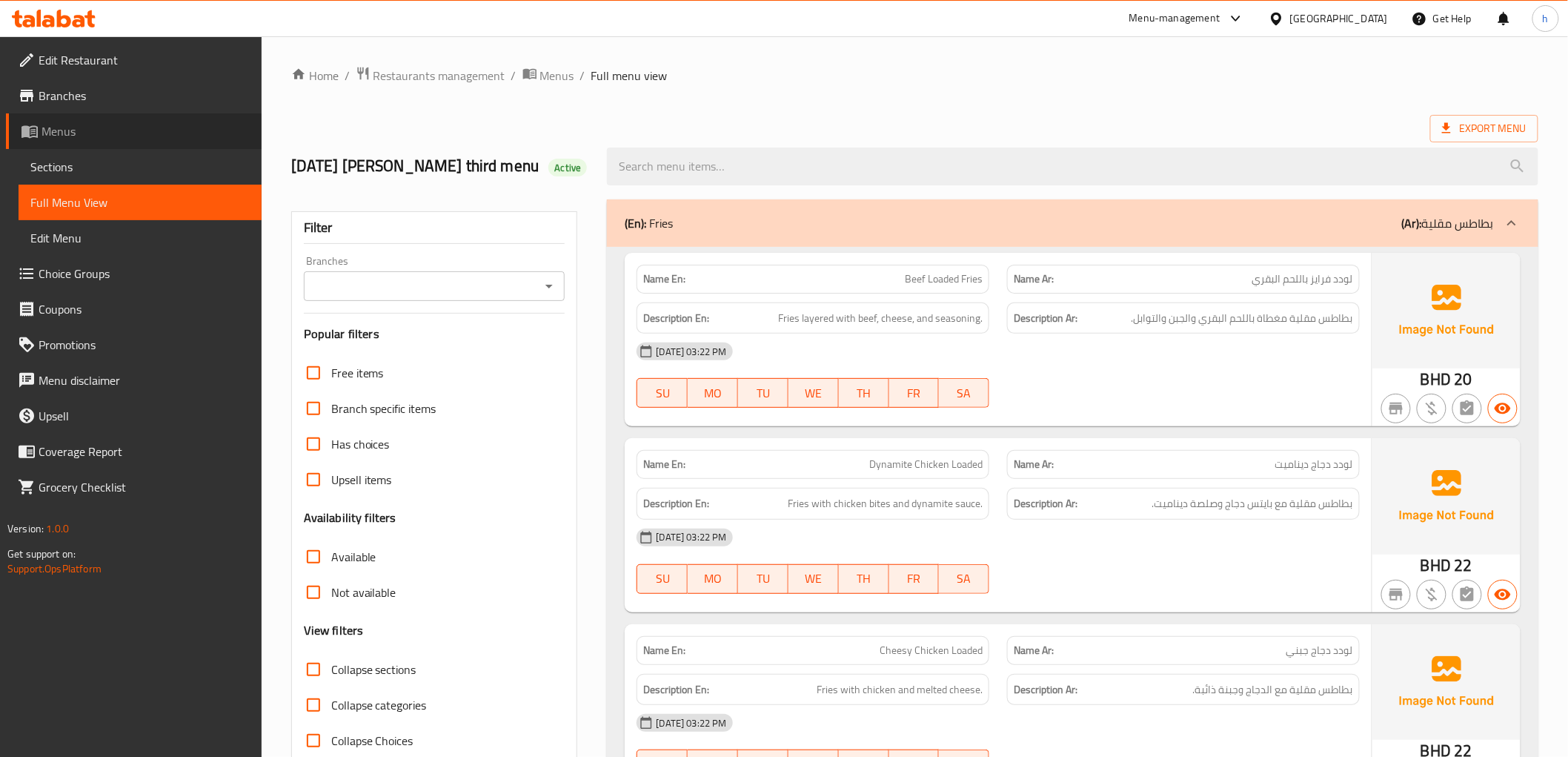
click at [111, 119] on link "Menus" at bounding box center [134, 131] width 256 height 36
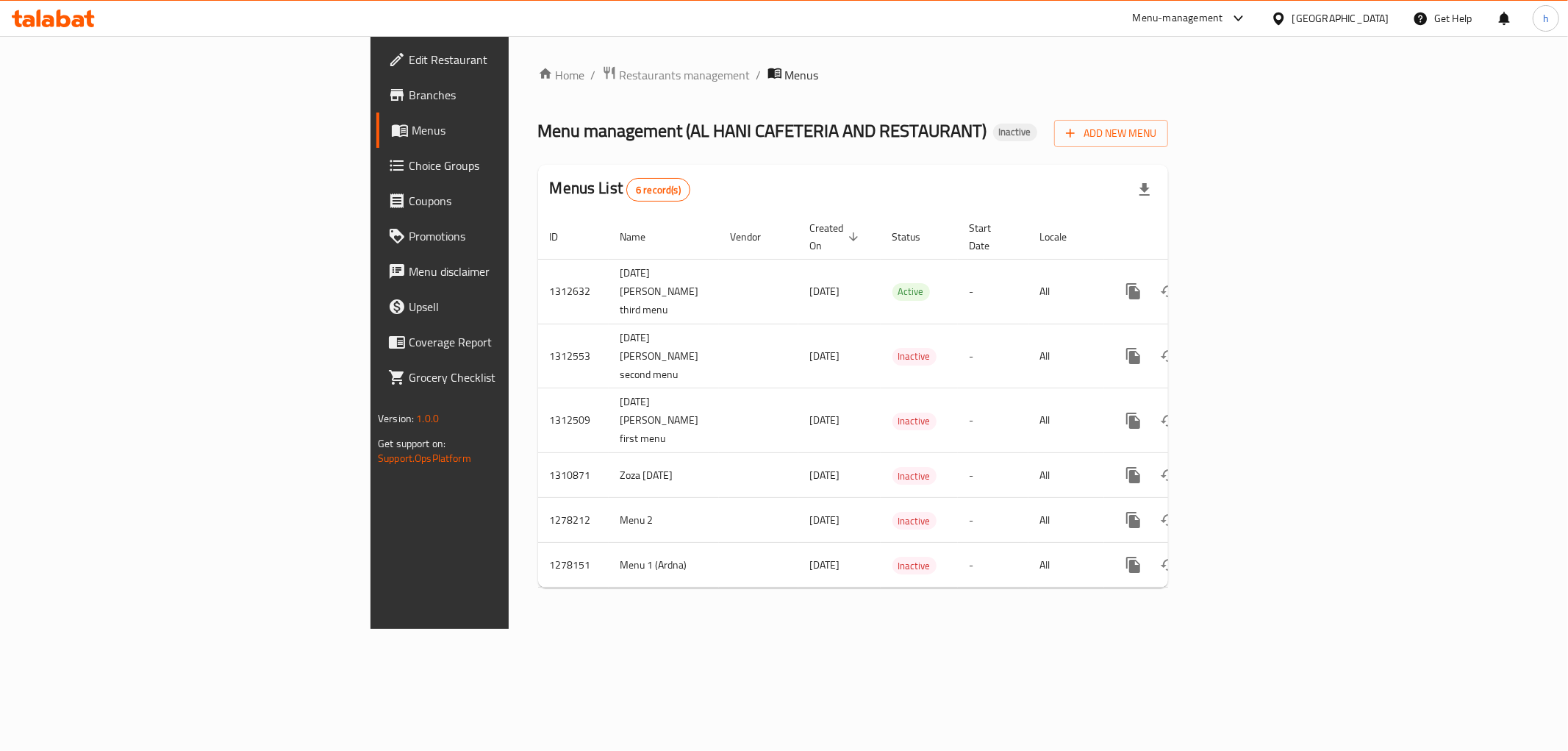
click at [48, 26] on icon at bounding box center [48, 21] width 13 height 13
